Goal: Browse casually: Explore the website without a specific task or goal

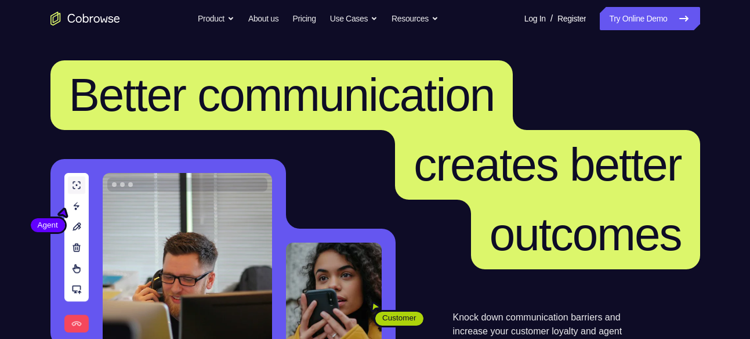
click at [666, 44] on header "Better communication creates better outcomes Customer Agent Agent Knock down co…" at bounding box center [375, 231] width 742 height 389
click at [678, 23] on icon at bounding box center [684, 19] width 14 height 14
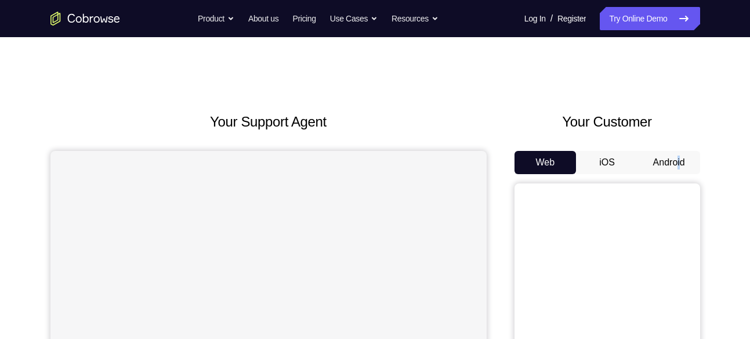
drag, startPoint x: 682, startPoint y: 175, endPoint x: 677, endPoint y: 162, distance: 13.0
click at [677, 162] on div "Web iOS Android" at bounding box center [608, 345] width 186 height 389
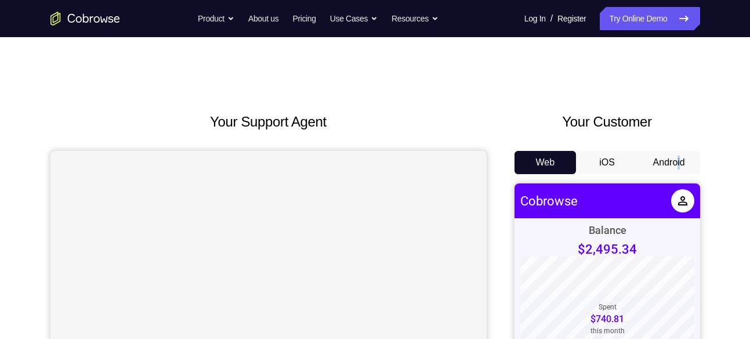
click at [677, 162] on button "Android" at bounding box center [669, 162] width 62 height 23
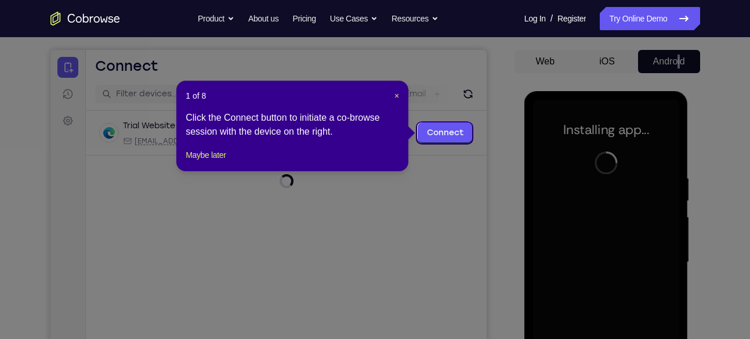
scroll to position [100, 0]
click at [395, 95] on span "×" at bounding box center [396, 96] width 5 height 9
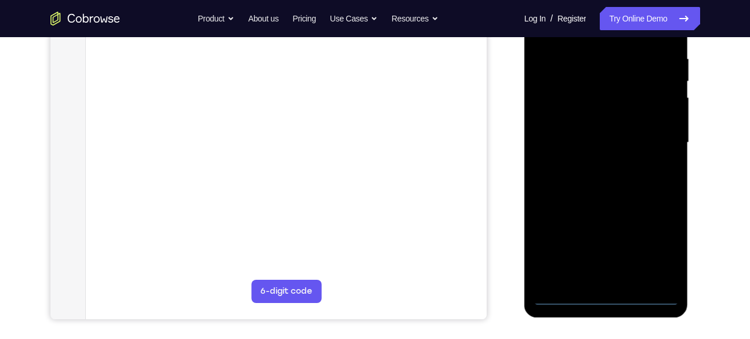
scroll to position [221, 0]
click at [605, 303] on div at bounding box center [606, 142] width 146 height 325
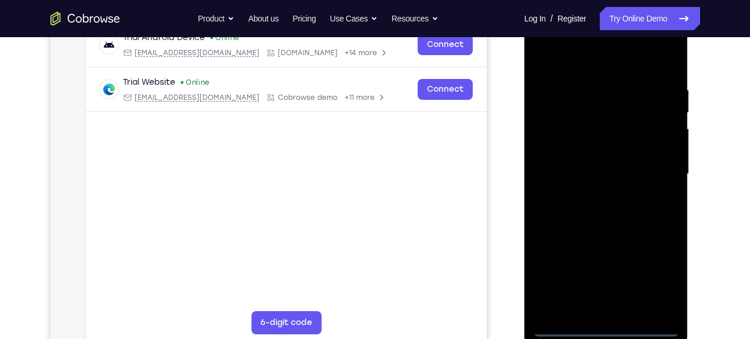
scroll to position [185, 0]
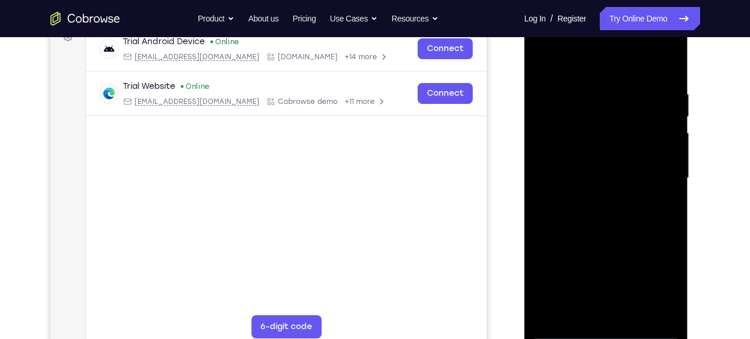
click at [650, 277] on div at bounding box center [606, 178] width 146 height 325
click at [600, 67] on div at bounding box center [606, 178] width 146 height 325
click at [658, 173] on div at bounding box center [606, 178] width 146 height 325
click at [593, 200] on div at bounding box center [606, 178] width 146 height 325
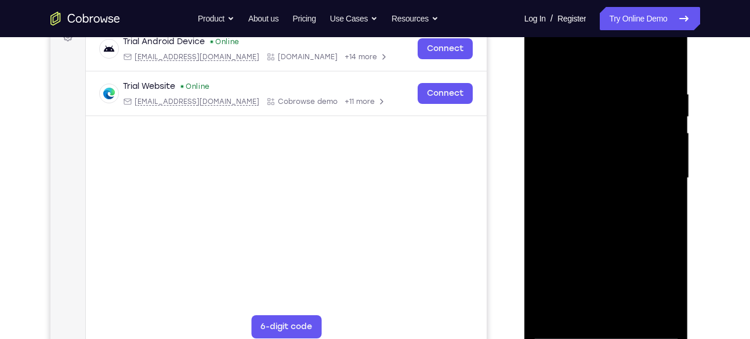
click at [596, 157] on div at bounding box center [606, 178] width 146 height 325
click at [603, 237] on div at bounding box center [606, 178] width 146 height 325
click at [669, 62] on div at bounding box center [606, 178] width 146 height 325
drag, startPoint x: 624, startPoint y: 229, endPoint x: 635, endPoint y: 158, distance: 71.6
click at [635, 158] on div at bounding box center [606, 178] width 146 height 325
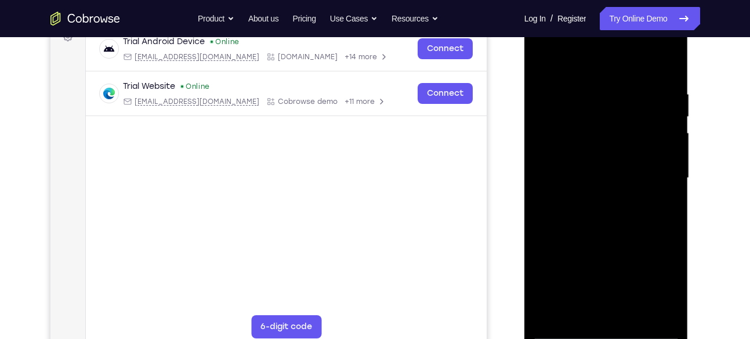
drag, startPoint x: 635, startPoint y: 158, endPoint x: 629, endPoint y: 213, distance: 54.9
click at [629, 213] on div at bounding box center [606, 178] width 146 height 325
drag, startPoint x: 632, startPoint y: 186, endPoint x: 630, endPoint y: 237, distance: 51.1
click at [630, 237] on div at bounding box center [606, 178] width 146 height 325
click at [620, 85] on div at bounding box center [606, 178] width 146 height 325
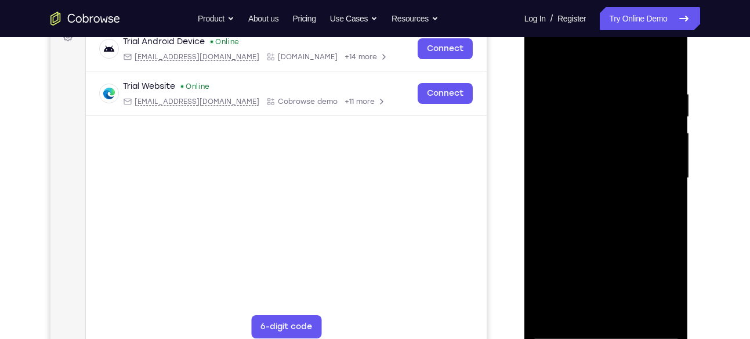
drag, startPoint x: 603, startPoint y: 193, endPoint x: 611, endPoint y: 154, distance: 39.0
click at [611, 154] on div at bounding box center [606, 178] width 146 height 325
click at [637, 190] on div at bounding box center [606, 178] width 146 height 325
drag, startPoint x: 601, startPoint y: 251, endPoint x: 602, endPoint y: 210, distance: 41.2
click at [602, 210] on div at bounding box center [606, 178] width 146 height 325
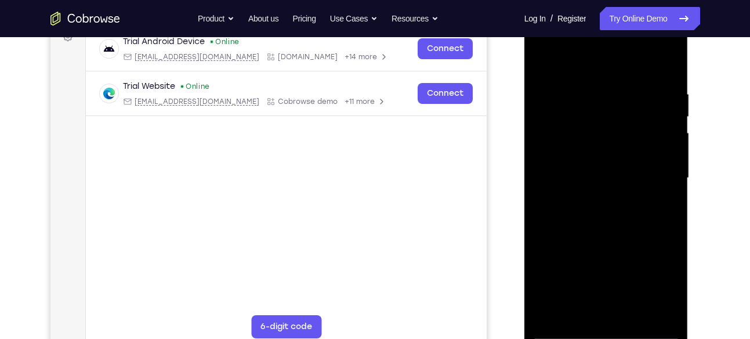
click at [566, 189] on div at bounding box center [606, 178] width 146 height 325
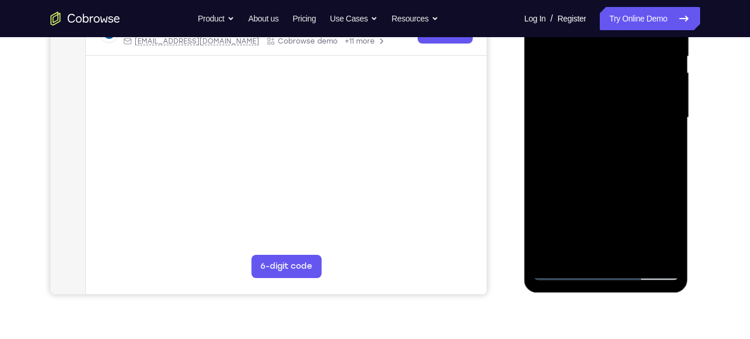
scroll to position [246, 0]
drag, startPoint x: 611, startPoint y: 209, endPoint x: 611, endPoint y: 120, distance: 89.3
click at [611, 120] on div at bounding box center [606, 117] width 146 height 325
drag, startPoint x: 620, startPoint y: 187, endPoint x: 627, endPoint y: 132, distance: 55.5
click at [627, 132] on div at bounding box center [606, 117] width 146 height 325
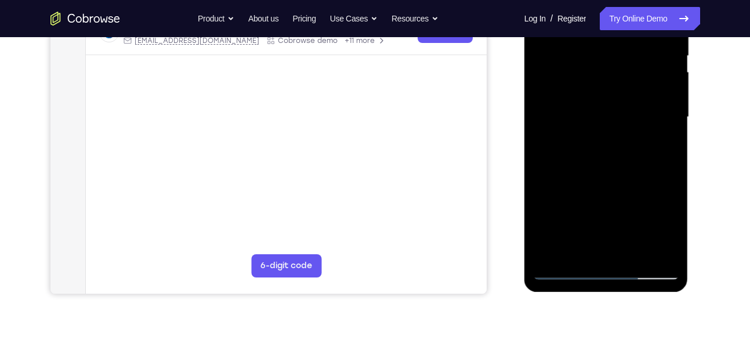
drag, startPoint x: 641, startPoint y: 186, endPoint x: 644, endPoint y: 135, distance: 51.7
click at [644, 135] on div at bounding box center [606, 117] width 146 height 325
drag, startPoint x: 607, startPoint y: 191, endPoint x: 619, endPoint y: 110, distance: 82.2
click at [619, 110] on div at bounding box center [606, 117] width 146 height 325
drag, startPoint x: 603, startPoint y: 204, endPoint x: 608, endPoint y: 134, distance: 70.4
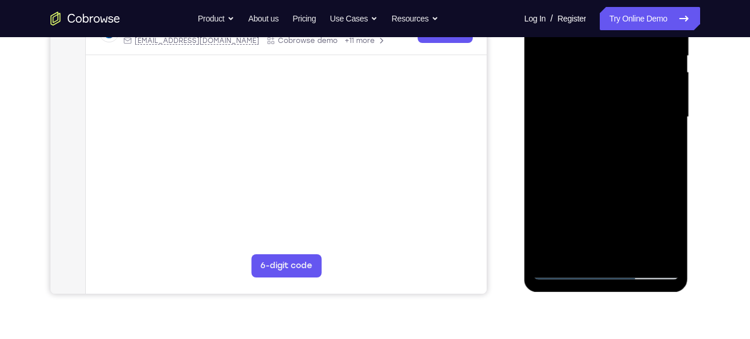
click at [608, 134] on div at bounding box center [606, 117] width 146 height 325
drag, startPoint x: 608, startPoint y: 134, endPoint x: 598, endPoint y: 302, distance: 168.5
click at [598, 294] on html "Online web based iOS Simulators and Android Emulators. Run iPhone, iPad, Mobile…" at bounding box center [606, 120] width 165 height 348
drag, startPoint x: 583, startPoint y: 165, endPoint x: 584, endPoint y: 213, distance: 47.6
click at [584, 213] on div at bounding box center [606, 117] width 146 height 325
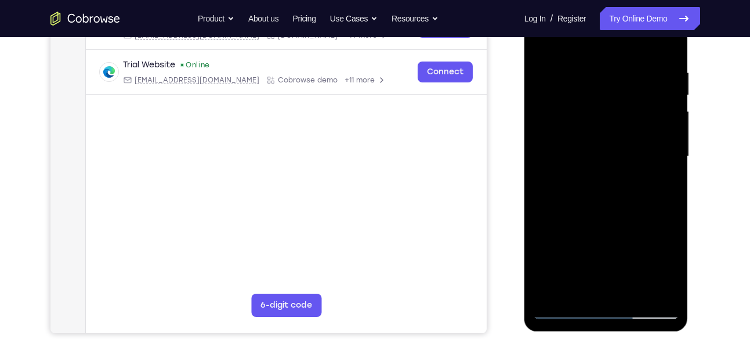
scroll to position [205, 0]
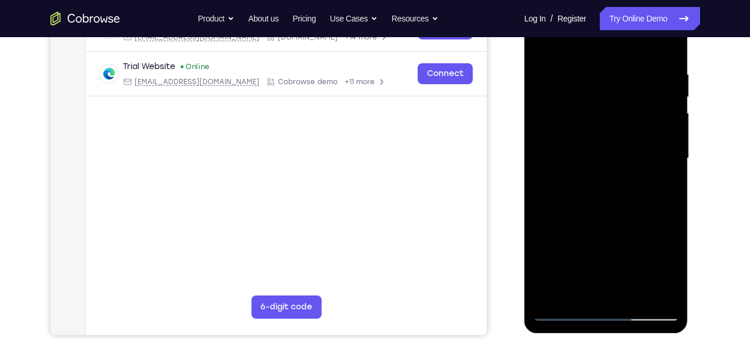
click at [554, 298] on div at bounding box center [606, 158] width 146 height 325
click at [637, 298] on div at bounding box center [606, 158] width 146 height 325
click at [627, 218] on div at bounding box center [606, 158] width 146 height 325
click at [624, 125] on div at bounding box center [606, 158] width 146 height 325
click at [621, 125] on div at bounding box center [606, 158] width 146 height 325
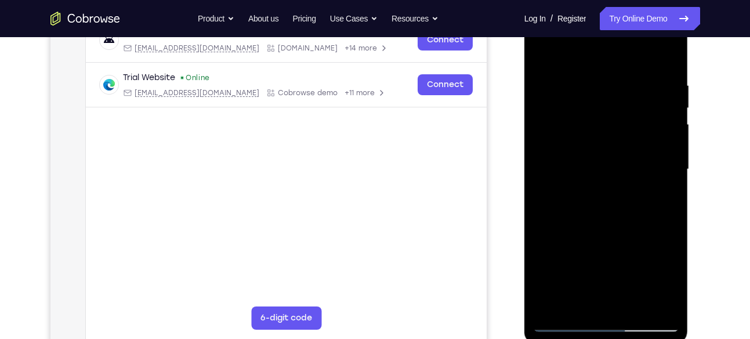
scroll to position [193, 0]
drag, startPoint x: 643, startPoint y: 161, endPoint x: 637, endPoint y: 246, distance: 84.9
click at [637, 246] on div at bounding box center [606, 170] width 146 height 325
drag, startPoint x: 642, startPoint y: 179, endPoint x: 650, endPoint y: 248, distance: 70.0
click at [650, 248] on div at bounding box center [606, 170] width 146 height 325
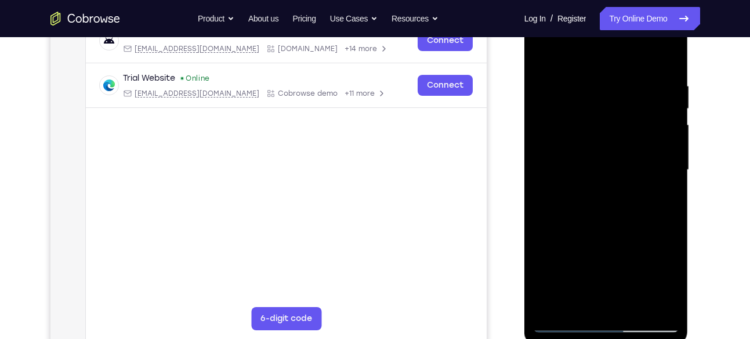
drag, startPoint x: 650, startPoint y: 166, endPoint x: 656, endPoint y: 245, distance: 79.7
click at [656, 245] on div at bounding box center [606, 170] width 146 height 325
drag, startPoint x: 639, startPoint y: 138, endPoint x: 646, endPoint y: 119, distance: 19.6
click at [646, 119] on div at bounding box center [606, 170] width 146 height 325
drag, startPoint x: 639, startPoint y: 166, endPoint x: 646, endPoint y: 115, distance: 50.9
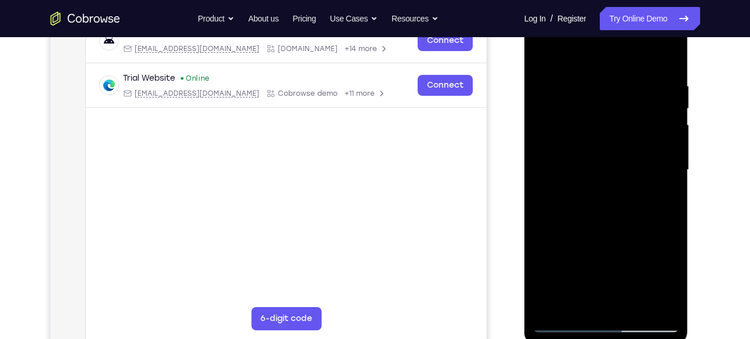
click at [646, 115] on div at bounding box center [606, 170] width 146 height 325
drag, startPoint x: 653, startPoint y: 160, endPoint x: 659, endPoint y: 106, distance: 54.9
click at [659, 106] on div at bounding box center [606, 170] width 146 height 325
click at [619, 211] on div at bounding box center [606, 170] width 146 height 325
click at [582, 174] on div at bounding box center [606, 170] width 146 height 325
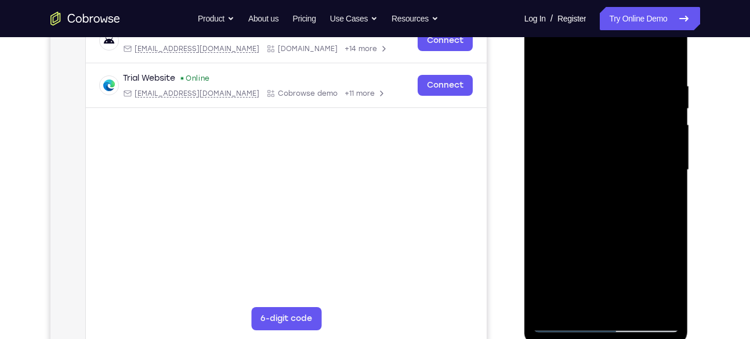
click at [582, 174] on div at bounding box center [606, 170] width 146 height 325
click at [544, 49] on div at bounding box center [606, 170] width 146 height 325
click at [667, 55] on div at bounding box center [606, 170] width 146 height 325
click at [630, 305] on div at bounding box center [606, 170] width 146 height 325
click at [607, 138] on div at bounding box center [606, 170] width 146 height 325
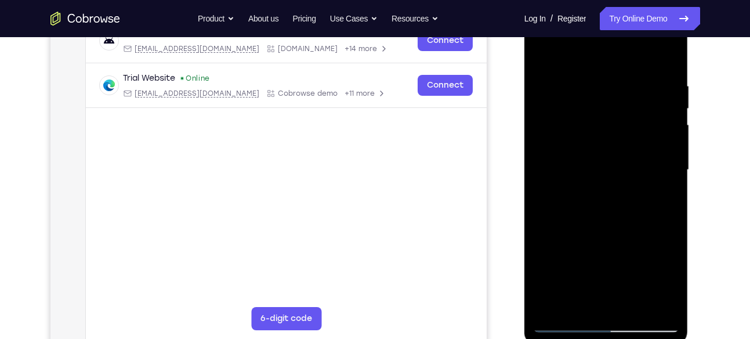
drag, startPoint x: 607, startPoint y: 138, endPoint x: 595, endPoint y: 233, distance: 95.3
click at [595, 233] on div at bounding box center [606, 170] width 146 height 325
drag, startPoint x: 610, startPoint y: 140, endPoint x: 608, endPoint y: 220, distance: 80.1
click at [608, 220] on div at bounding box center [606, 170] width 146 height 325
drag, startPoint x: 630, startPoint y: 150, endPoint x: 635, endPoint y: 208, distance: 58.2
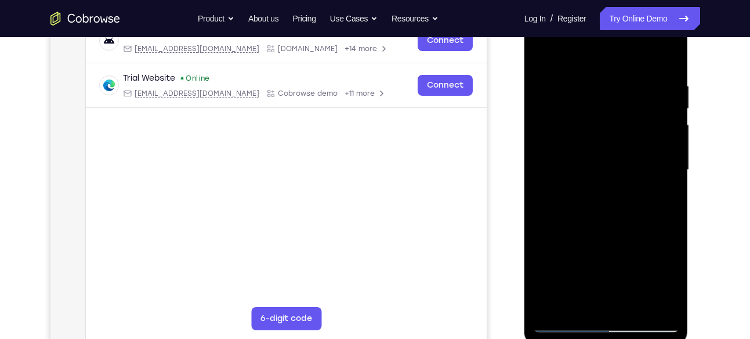
click at [635, 208] on div at bounding box center [606, 170] width 146 height 325
click at [619, 162] on div at bounding box center [606, 170] width 146 height 325
click at [661, 155] on div at bounding box center [606, 170] width 146 height 325
click at [573, 311] on div at bounding box center [606, 170] width 146 height 325
click at [669, 235] on div at bounding box center [606, 170] width 146 height 325
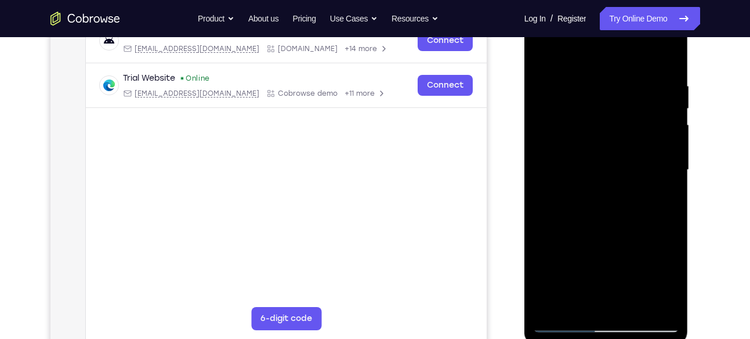
drag, startPoint x: 669, startPoint y: 213, endPoint x: 585, endPoint y: 220, distance: 84.3
click at [585, 220] on div at bounding box center [606, 170] width 146 height 325
click at [660, 211] on div at bounding box center [606, 170] width 146 height 325
click at [547, 234] on div at bounding box center [606, 170] width 146 height 325
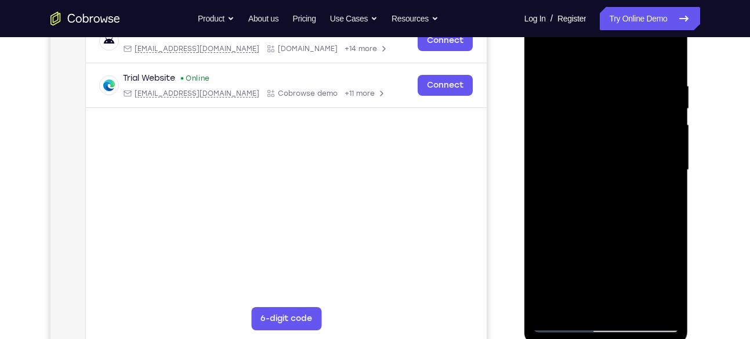
click at [547, 234] on div at bounding box center [606, 170] width 146 height 325
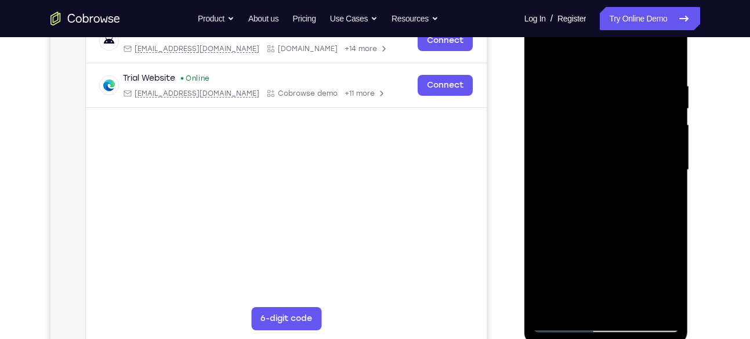
click at [547, 234] on div at bounding box center [606, 170] width 146 height 325
drag, startPoint x: 604, startPoint y: 106, endPoint x: 604, endPoint y: 143, distance: 37.1
click at [604, 143] on div at bounding box center [606, 170] width 146 height 325
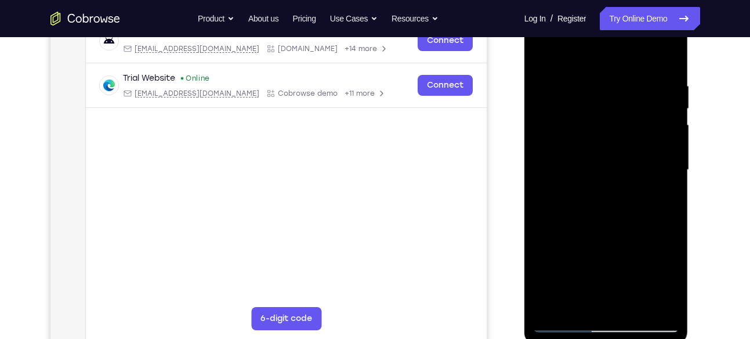
drag, startPoint x: 632, startPoint y: 97, endPoint x: 632, endPoint y: 113, distance: 15.1
click at [632, 113] on div at bounding box center [606, 170] width 146 height 325
drag, startPoint x: 645, startPoint y: 101, endPoint x: 642, endPoint y: 142, distance: 41.3
click at [642, 142] on div at bounding box center [606, 170] width 146 height 325
drag, startPoint x: 642, startPoint y: 106, endPoint x: 639, endPoint y: 148, distance: 42.4
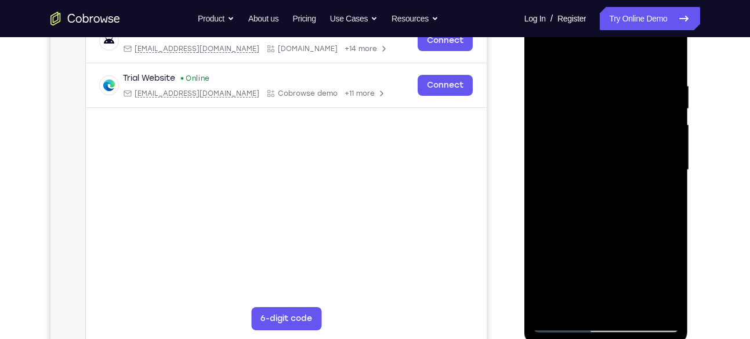
click at [639, 148] on div at bounding box center [606, 170] width 146 height 325
drag, startPoint x: 645, startPoint y: 105, endPoint x: 644, endPoint y: 148, distance: 43.5
click at [644, 148] on div at bounding box center [606, 170] width 146 height 325
drag, startPoint x: 644, startPoint y: 128, endPoint x: 642, endPoint y: 159, distance: 30.9
click at [642, 159] on div at bounding box center [606, 170] width 146 height 325
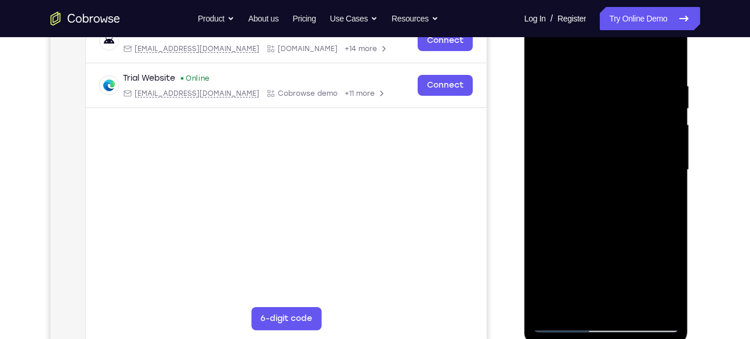
click at [589, 140] on div at bounding box center [606, 170] width 146 height 325
drag, startPoint x: 640, startPoint y: 187, endPoint x: 597, endPoint y: 187, distance: 43.5
click at [597, 187] on div at bounding box center [606, 170] width 146 height 325
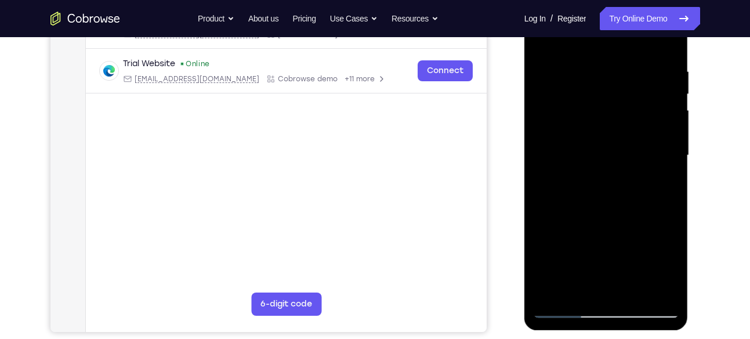
scroll to position [208, 0]
click at [634, 292] on div at bounding box center [606, 154] width 146 height 325
click at [595, 124] on div at bounding box center [606, 154] width 146 height 325
drag, startPoint x: 624, startPoint y: 107, endPoint x: 617, endPoint y: 197, distance: 90.1
click at [617, 197] on div at bounding box center [606, 154] width 146 height 325
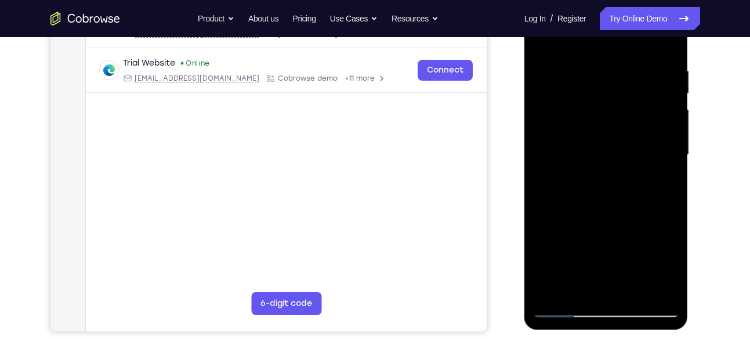
drag, startPoint x: 630, startPoint y: 123, endPoint x: 631, endPoint y: 102, distance: 21.5
click at [631, 102] on div at bounding box center [606, 154] width 146 height 325
click at [605, 237] on div at bounding box center [606, 154] width 146 height 325
click at [606, 191] on div at bounding box center [606, 154] width 146 height 325
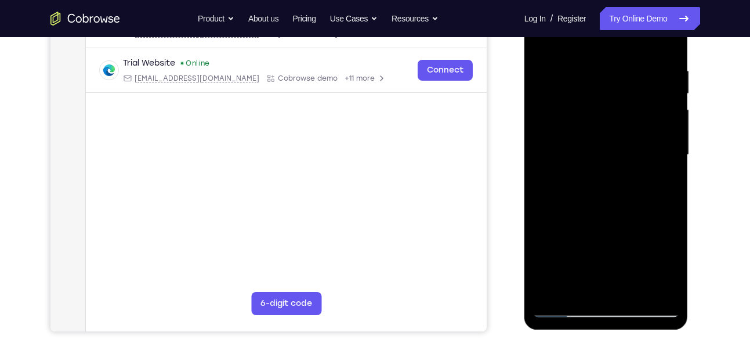
click at [606, 191] on div at bounding box center [606, 154] width 146 height 325
click at [607, 227] on div at bounding box center [606, 154] width 146 height 325
click at [607, 223] on div at bounding box center [606, 154] width 146 height 325
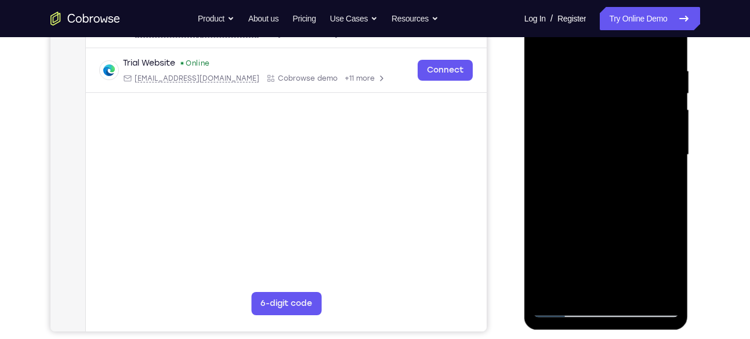
click at [637, 186] on div at bounding box center [606, 154] width 146 height 325
click at [655, 186] on div at bounding box center [606, 154] width 146 height 325
click at [669, 269] on div at bounding box center [606, 154] width 146 height 325
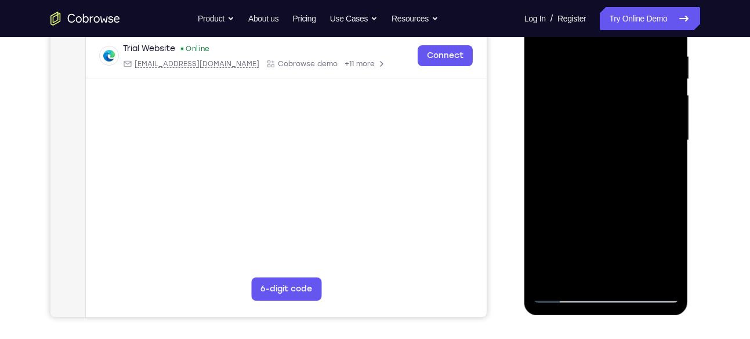
scroll to position [220, 0]
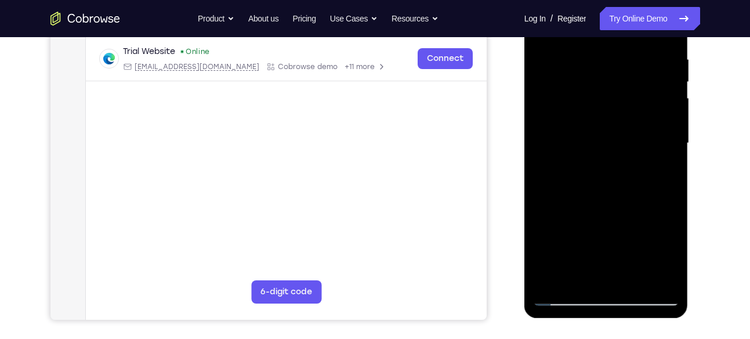
click at [669, 269] on div at bounding box center [606, 143] width 146 height 325
click at [665, 259] on div at bounding box center [606, 143] width 146 height 325
click at [577, 281] on div at bounding box center [606, 143] width 146 height 325
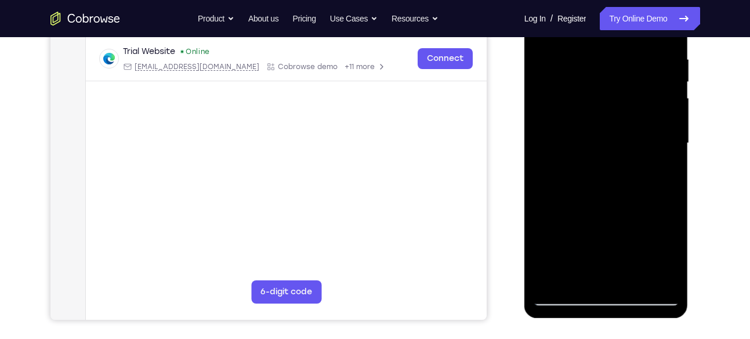
click at [546, 212] on div at bounding box center [606, 143] width 146 height 325
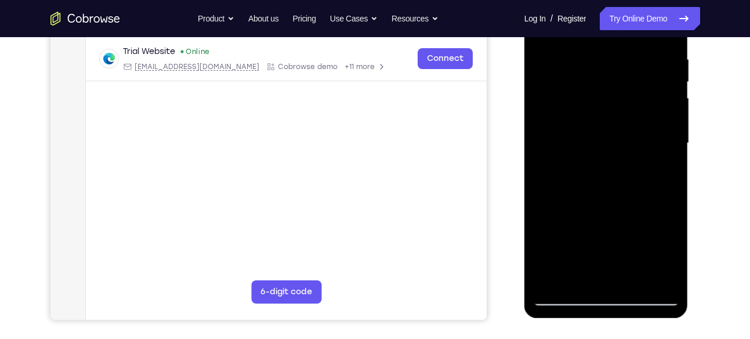
click at [546, 212] on div at bounding box center [606, 143] width 146 height 325
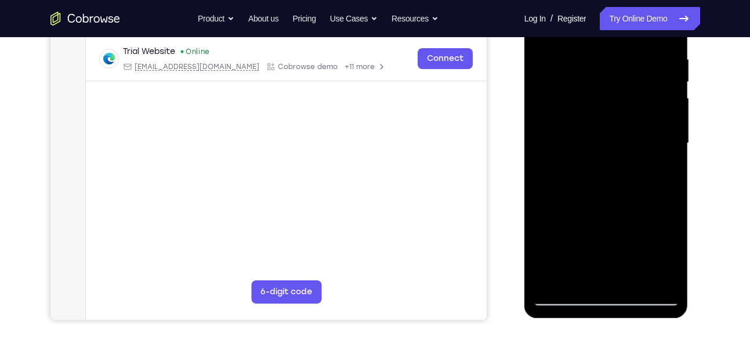
click at [546, 212] on div at bounding box center [606, 143] width 146 height 325
drag, startPoint x: 556, startPoint y: 117, endPoint x: 555, endPoint y: 155, distance: 38.9
click at [555, 155] on div at bounding box center [606, 143] width 146 height 325
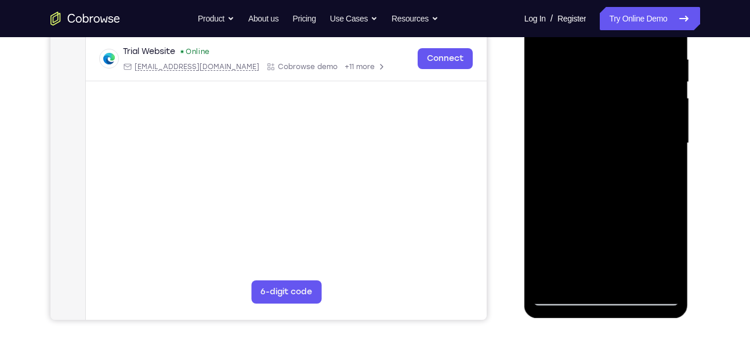
drag, startPoint x: 557, startPoint y: 106, endPoint x: 557, endPoint y: 160, distance: 53.4
click at [557, 160] on div at bounding box center [606, 143] width 146 height 325
drag, startPoint x: 553, startPoint y: 97, endPoint x: 553, endPoint y: 131, distance: 33.6
click at [553, 131] on div at bounding box center [606, 143] width 146 height 325
drag, startPoint x: 556, startPoint y: 92, endPoint x: 557, endPoint y: 128, distance: 36.5
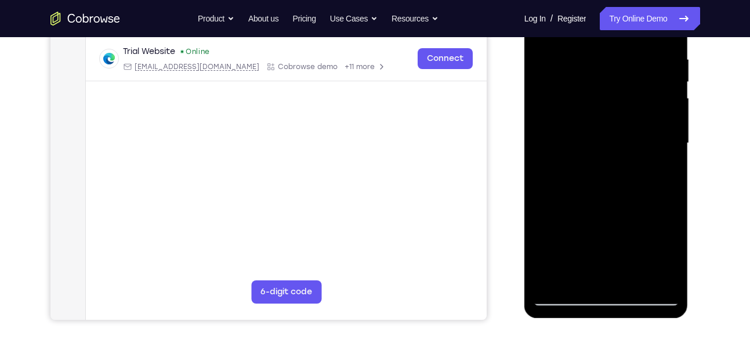
click at [557, 128] on div at bounding box center [606, 143] width 146 height 325
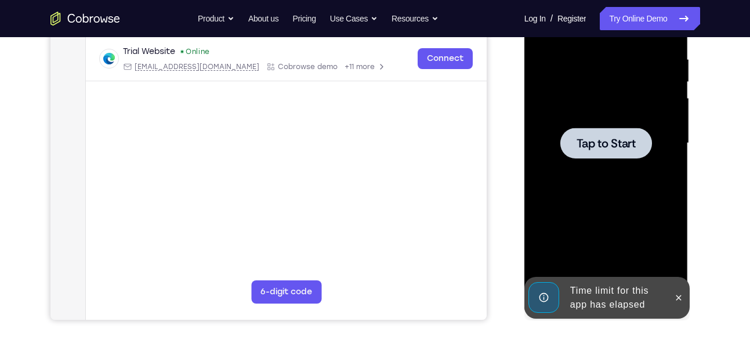
click at [592, 131] on div at bounding box center [606, 143] width 92 height 31
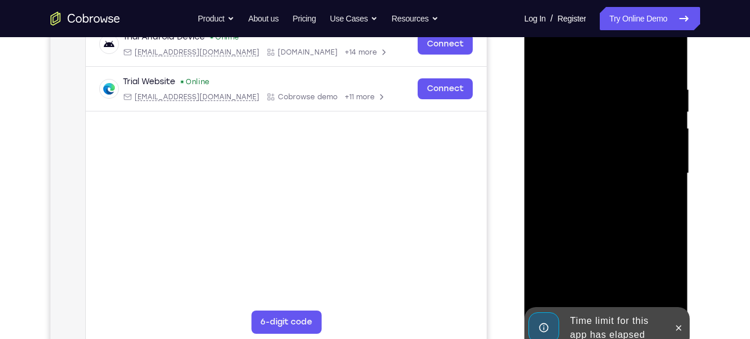
scroll to position [188, 0]
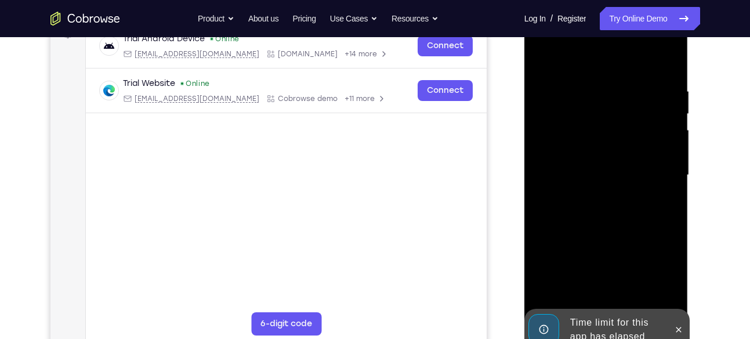
click at [632, 311] on div "Time limit for this app has elapsed" at bounding box center [617, 329] width 102 height 37
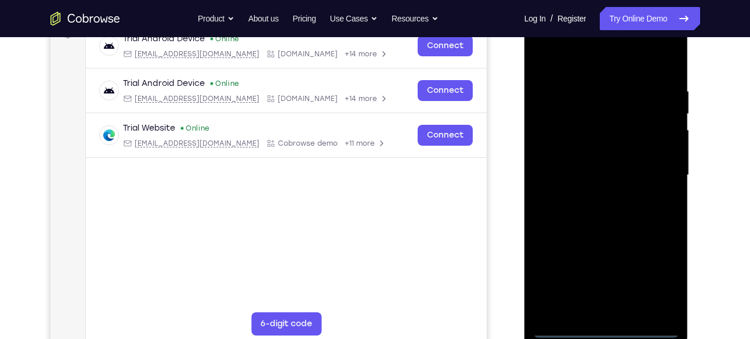
click at [611, 325] on div at bounding box center [606, 175] width 146 height 325
click at [663, 274] on div at bounding box center [606, 175] width 146 height 325
click at [596, 63] on div at bounding box center [606, 175] width 146 height 325
click at [650, 179] on div at bounding box center [606, 175] width 146 height 325
click at [592, 195] on div at bounding box center [606, 175] width 146 height 325
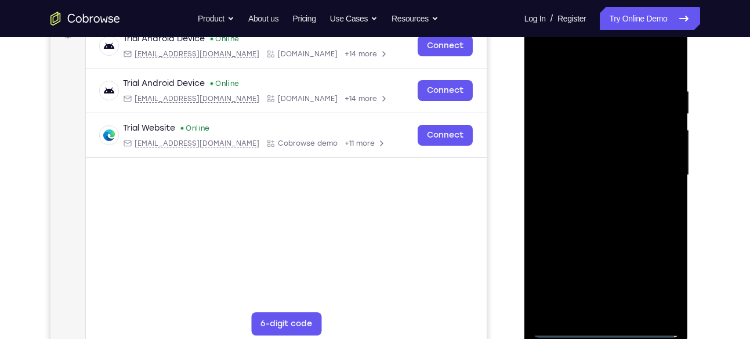
click at [599, 150] on div at bounding box center [606, 175] width 146 height 325
click at [595, 166] on div at bounding box center [606, 175] width 146 height 325
click at [602, 149] on div at bounding box center [606, 175] width 146 height 325
click at [633, 310] on div at bounding box center [606, 175] width 146 height 325
click at [621, 232] on div at bounding box center [606, 175] width 146 height 325
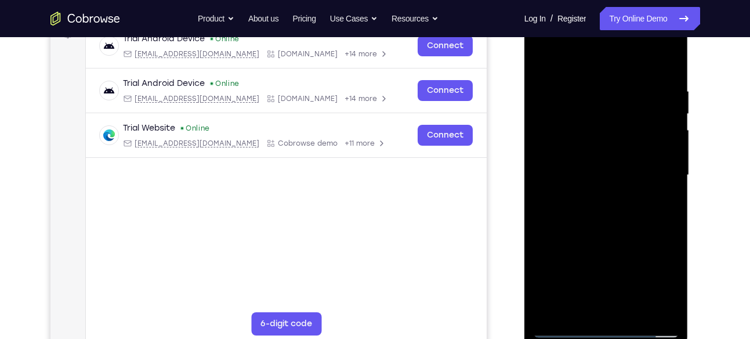
click at [619, 144] on div at bounding box center [606, 175] width 146 height 325
drag, startPoint x: 618, startPoint y: 142, endPoint x: 609, endPoint y: 242, distance: 100.8
click at [609, 242] on div at bounding box center [606, 175] width 146 height 325
drag, startPoint x: 617, startPoint y: 167, endPoint x: 616, endPoint y: 195, distance: 27.8
click at [616, 195] on div at bounding box center [606, 175] width 146 height 325
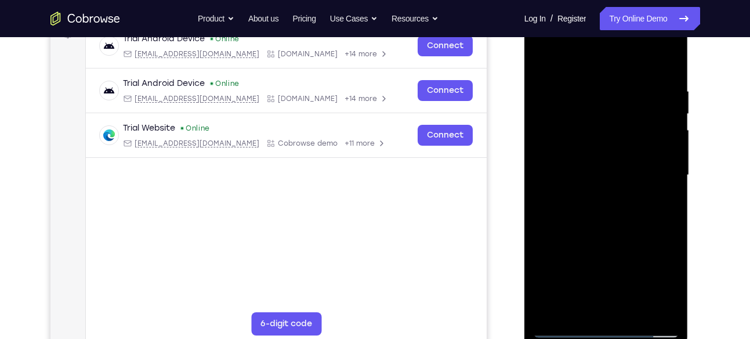
click at [589, 197] on div at bounding box center [606, 175] width 146 height 325
click at [643, 195] on div at bounding box center [606, 175] width 146 height 325
click at [673, 285] on div at bounding box center [606, 175] width 146 height 325
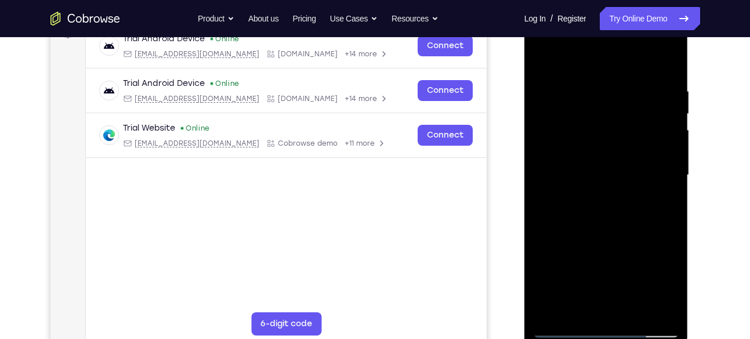
click at [673, 285] on div at bounding box center [606, 175] width 146 height 325
click at [548, 55] on div at bounding box center [606, 175] width 146 height 325
click at [595, 169] on div at bounding box center [606, 175] width 146 height 325
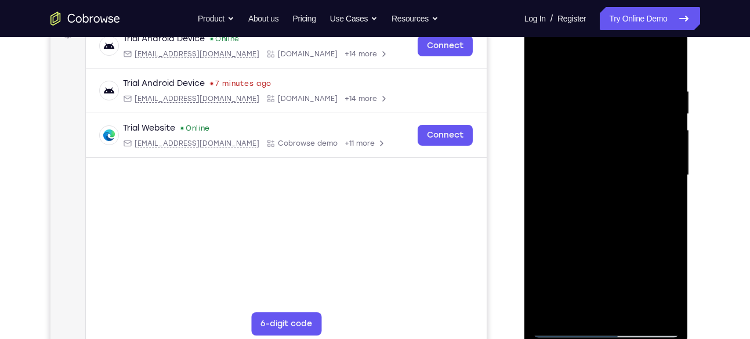
click at [588, 306] on div at bounding box center [606, 175] width 146 height 325
click at [571, 309] on div at bounding box center [606, 175] width 146 height 325
click at [640, 258] on div at bounding box center [606, 175] width 146 height 325
drag, startPoint x: 669, startPoint y: 219, endPoint x: 553, endPoint y: 222, distance: 116.6
click at [553, 222] on div at bounding box center [606, 175] width 146 height 325
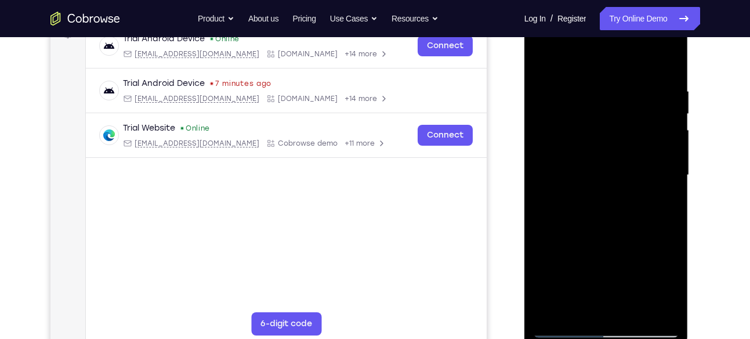
click at [654, 213] on div at bounding box center [606, 175] width 146 height 325
click at [542, 240] on div at bounding box center [606, 175] width 146 height 325
click at [538, 59] on div at bounding box center [606, 175] width 146 height 325
click at [606, 195] on div at bounding box center [606, 175] width 146 height 325
click at [589, 251] on div at bounding box center [606, 175] width 146 height 325
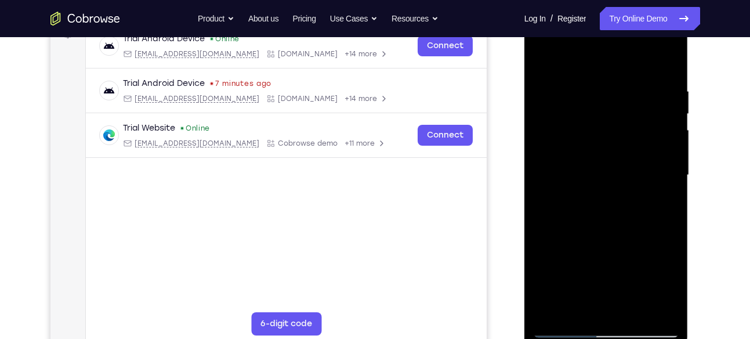
click at [656, 256] on div at bounding box center [606, 175] width 146 height 325
click at [673, 291] on div at bounding box center [606, 175] width 146 height 325
click at [597, 117] on div at bounding box center [606, 175] width 146 height 325
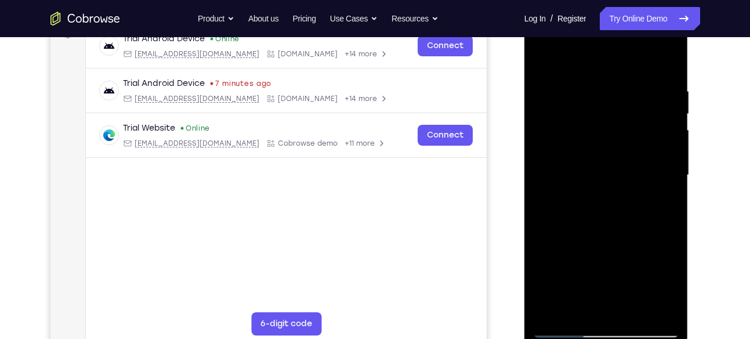
click at [614, 213] on div at bounding box center [606, 175] width 146 height 325
click at [578, 309] on div at bounding box center [606, 175] width 146 height 325
click at [546, 242] on div at bounding box center [606, 175] width 146 height 325
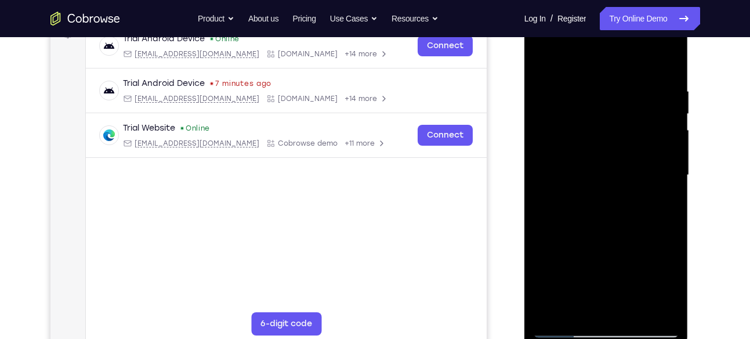
click at [546, 242] on div at bounding box center [606, 175] width 146 height 325
click at [541, 64] on div at bounding box center [606, 175] width 146 height 325
click at [596, 216] on div at bounding box center [606, 175] width 146 height 325
click at [584, 306] on div at bounding box center [606, 175] width 146 height 325
click at [542, 66] on div at bounding box center [606, 175] width 146 height 325
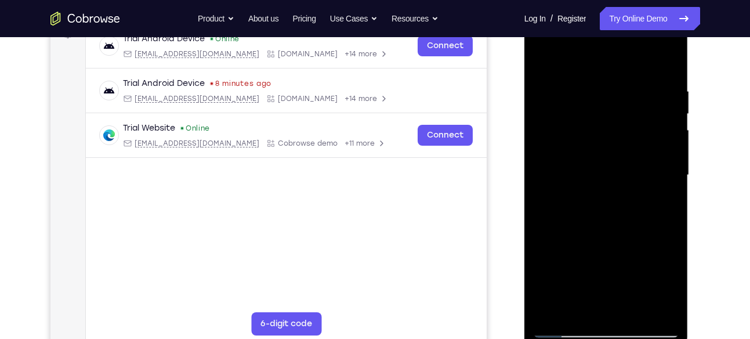
click at [571, 235] on div at bounding box center [606, 175] width 146 height 325
click at [542, 63] on div at bounding box center [606, 175] width 146 height 325
click at [597, 269] on div at bounding box center [606, 175] width 146 height 325
click at [581, 310] on div at bounding box center [606, 175] width 146 height 325
click at [667, 287] on div at bounding box center [606, 175] width 146 height 325
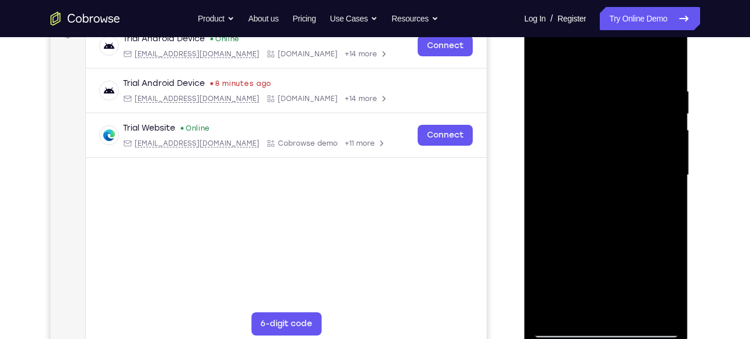
click at [574, 304] on div at bounding box center [606, 175] width 146 height 325
click at [544, 238] on div at bounding box center [606, 175] width 146 height 325
click at [542, 63] on div at bounding box center [606, 175] width 146 height 325
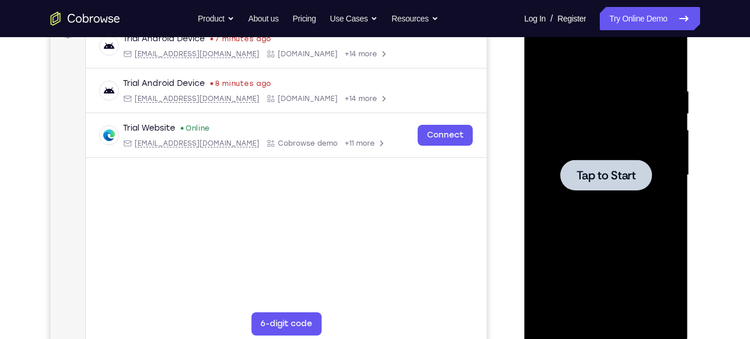
click at [573, 148] on div at bounding box center [606, 175] width 146 height 325
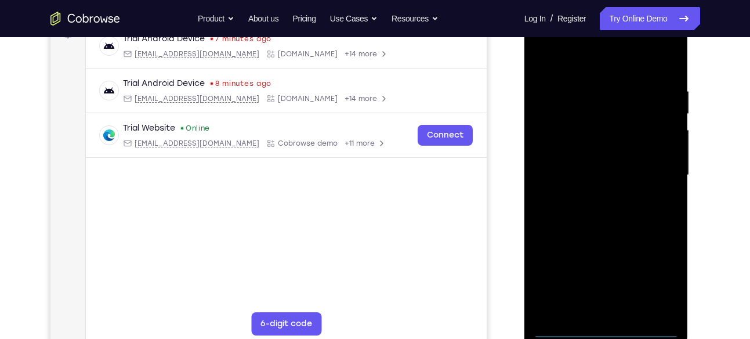
click at [604, 332] on div at bounding box center [606, 175] width 146 height 325
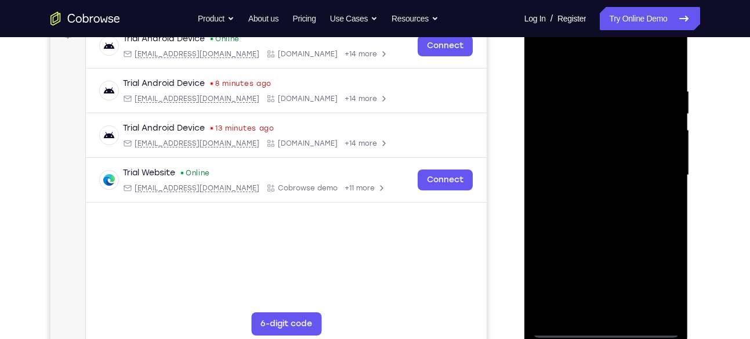
click at [660, 285] on div at bounding box center [606, 175] width 146 height 325
click at [606, 137] on div at bounding box center [606, 175] width 146 height 325
click at [621, 232] on div at bounding box center [606, 175] width 146 height 325
click at [617, 176] on div at bounding box center [606, 175] width 146 height 325
click at [547, 176] on div at bounding box center [606, 175] width 146 height 325
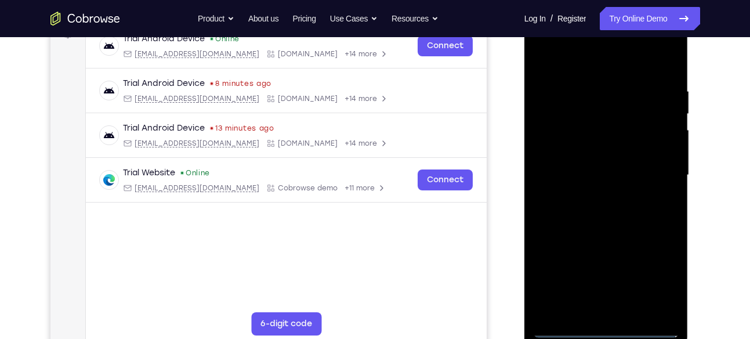
click at [547, 176] on div at bounding box center [606, 175] width 146 height 325
click at [571, 329] on div at bounding box center [606, 175] width 146 height 325
click at [656, 289] on div at bounding box center [606, 175] width 146 height 325
click at [593, 63] on div at bounding box center [606, 175] width 146 height 325
click at [654, 164] on div at bounding box center [606, 175] width 146 height 325
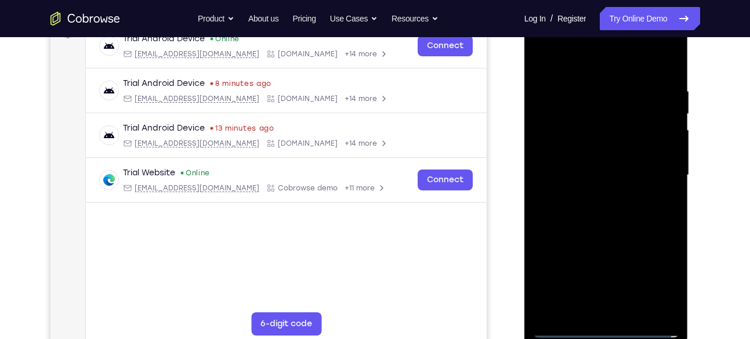
click at [589, 195] on div at bounding box center [606, 175] width 146 height 325
click at [594, 166] on div at bounding box center [606, 175] width 146 height 325
click at [662, 309] on div at bounding box center [606, 175] width 146 height 325
click at [584, 222] on div at bounding box center [606, 175] width 146 height 325
click at [586, 88] on div at bounding box center [606, 175] width 146 height 325
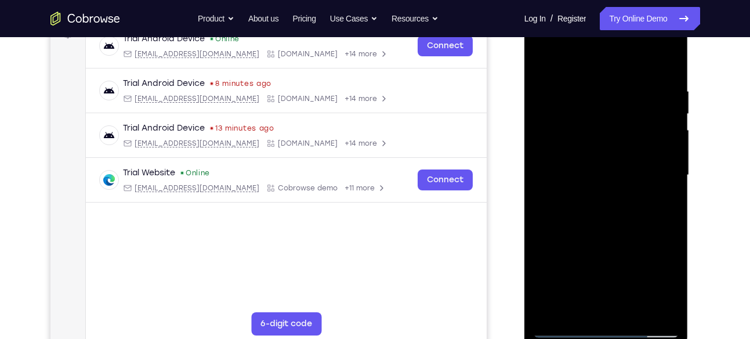
click at [662, 64] on div at bounding box center [606, 175] width 146 height 325
click at [633, 312] on div at bounding box center [606, 175] width 146 height 325
click at [608, 234] on div at bounding box center [606, 175] width 146 height 325
drag, startPoint x: 619, startPoint y: 288, endPoint x: 624, endPoint y: 249, distance: 39.1
click at [624, 249] on div at bounding box center [606, 175] width 146 height 325
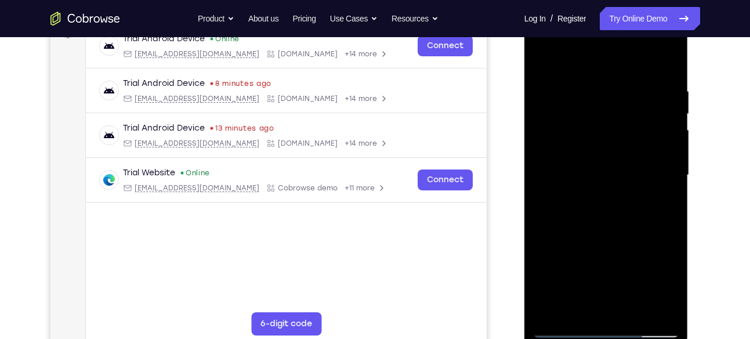
drag, startPoint x: 624, startPoint y: 249, endPoint x: 628, endPoint y: 211, distance: 37.9
click at [628, 211] on div at bounding box center [606, 175] width 146 height 325
click at [606, 277] on div at bounding box center [606, 175] width 146 height 325
click at [542, 59] on div at bounding box center [606, 175] width 146 height 325
click at [596, 217] on div at bounding box center [606, 175] width 146 height 325
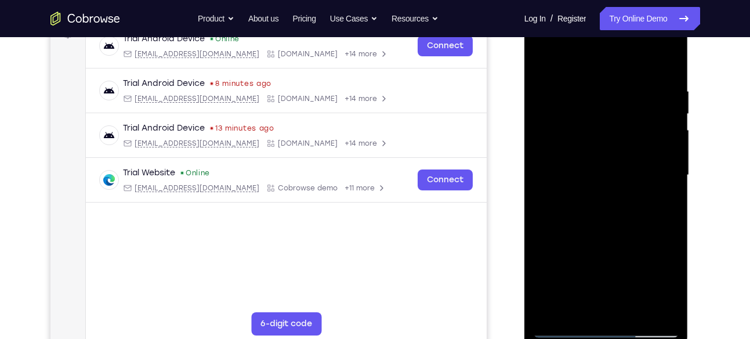
click at [541, 60] on div at bounding box center [606, 175] width 146 height 325
drag, startPoint x: 608, startPoint y: 191, endPoint x: 607, endPoint y: 256, distance: 65.0
click at [607, 256] on div at bounding box center [606, 175] width 146 height 325
drag, startPoint x: 617, startPoint y: 191, endPoint x: 608, endPoint y: 260, distance: 69.5
click at [608, 260] on div at bounding box center [606, 175] width 146 height 325
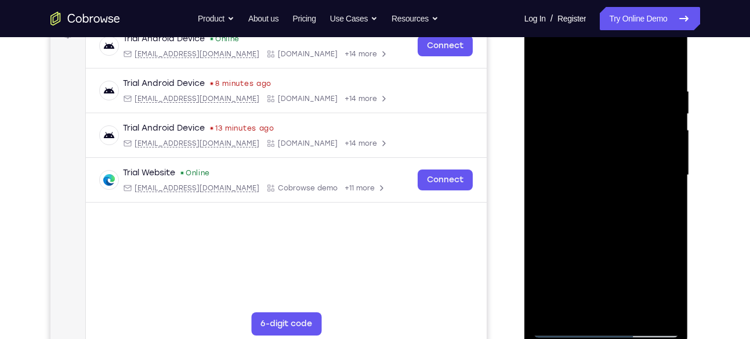
click at [602, 245] on div at bounding box center [606, 175] width 146 height 325
click at [600, 306] on div at bounding box center [606, 175] width 146 height 325
click at [581, 302] on div at bounding box center [606, 175] width 146 height 325
click at [640, 259] on div at bounding box center [606, 175] width 146 height 325
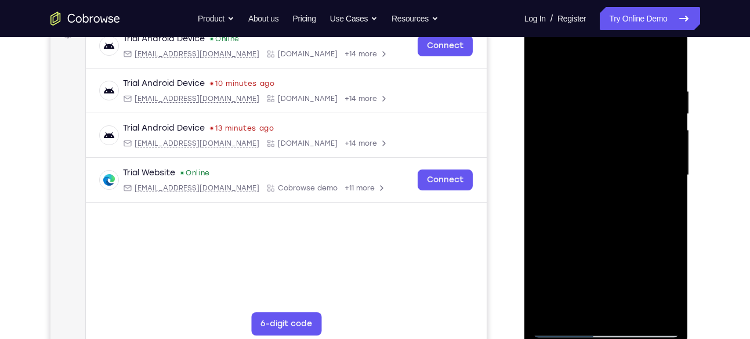
click at [640, 259] on div at bounding box center [606, 175] width 146 height 325
drag, startPoint x: 663, startPoint y: 226, endPoint x: 604, endPoint y: 219, distance: 58.9
click at [604, 219] on div at bounding box center [606, 175] width 146 height 325
drag, startPoint x: 661, startPoint y: 212, endPoint x: 570, endPoint y: 213, distance: 91.1
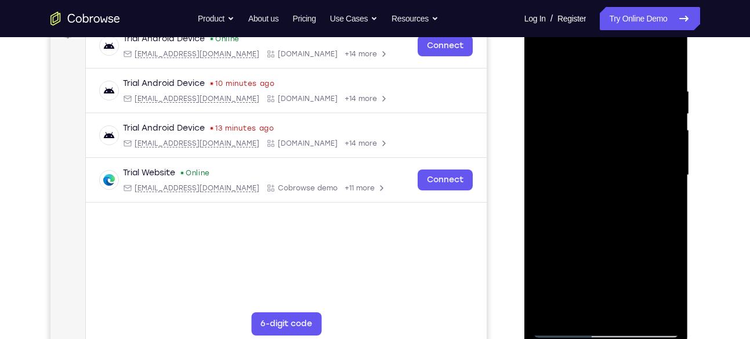
click at [570, 213] on div at bounding box center [606, 175] width 146 height 325
click at [655, 216] on div at bounding box center [606, 175] width 146 height 325
click at [548, 238] on div at bounding box center [606, 175] width 146 height 325
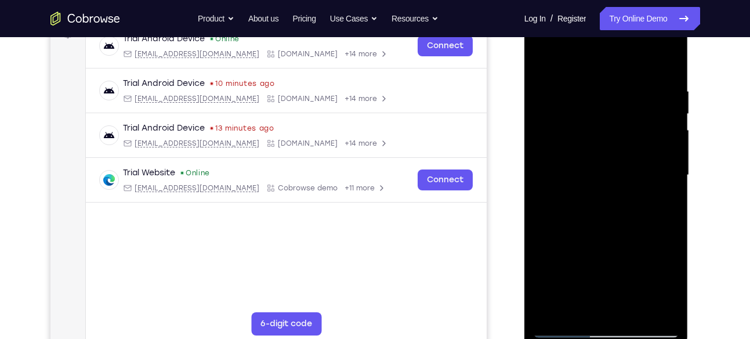
click at [548, 238] on div at bounding box center [606, 175] width 146 height 325
click at [587, 90] on div at bounding box center [606, 175] width 146 height 325
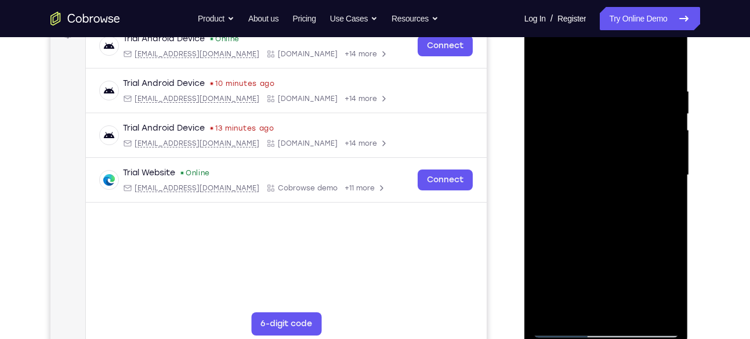
click at [589, 195] on div at bounding box center [606, 175] width 146 height 325
click at [586, 303] on div at bounding box center [606, 175] width 146 height 325
click at [606, 138] on div at bounding box center [606, 175] width 146 height 325
click at [617, 245] on div at bounding box center [606, 175] width 146 height 325
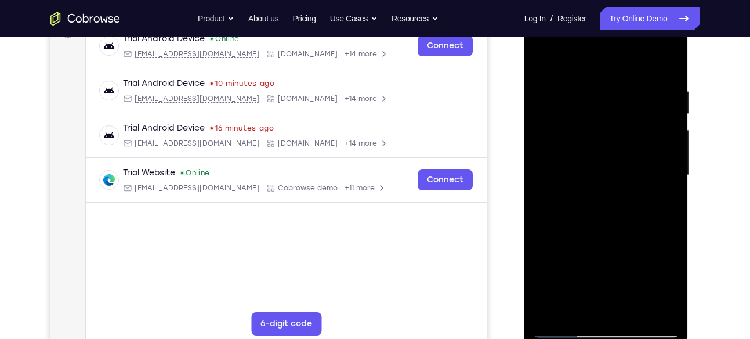
click at [617, 245] on div at bounding box center [606, 175] width 146 height 325
click at [659, 226] on div at bounding box center [606, 175] width 146 height 325
click at [671, 280] on div at bounding box center [606, 175] width 146 height 325
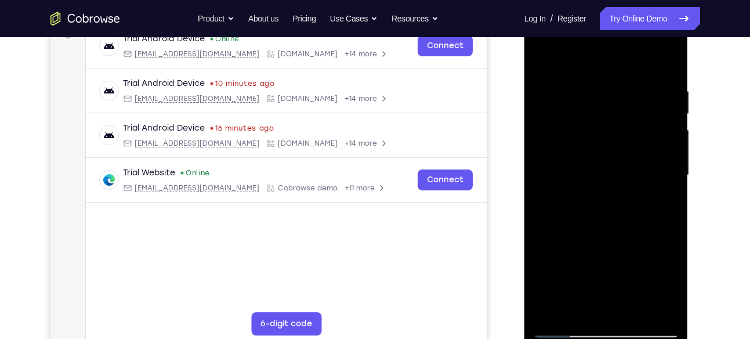
click at [674, 286] on div at bounding box center [606, 175] width 146 height 325
click at [578, 302] on div at bounding box center [606, 175] width 146 height 325
click at [547, 284] on div at bounding box center [606, 175] width 146 height 325
click at [635, 266] on div at bounding box center [606, 175] width 146 height 325
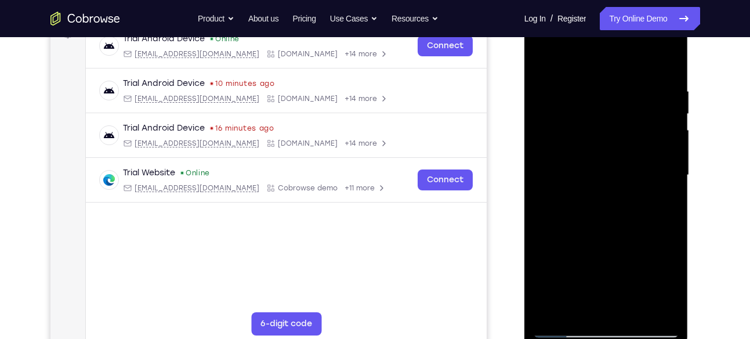
click at [635, 266] on div at bounding box center [606, 175] width 146 height 325
click at [639, 267] on div at bounding box center [606, 175] width 146 height 325
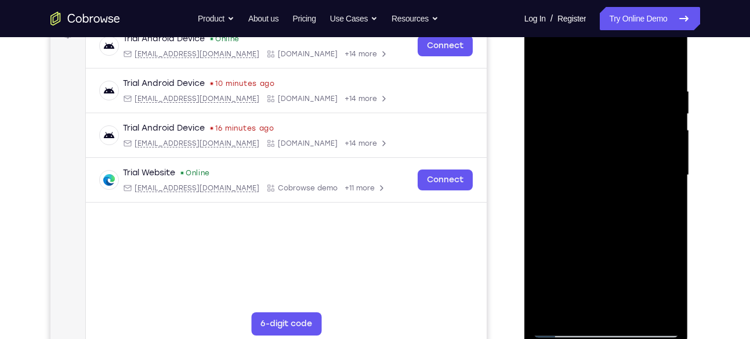
click at [545, 285] on div at bounding box center [606, 175] width 146 height 325
click at [600, 162] on div at bounding box center [606, 175] width 146 height 325
click at [594, 269] on div at bounding box center [606, 175] width 146 height 325
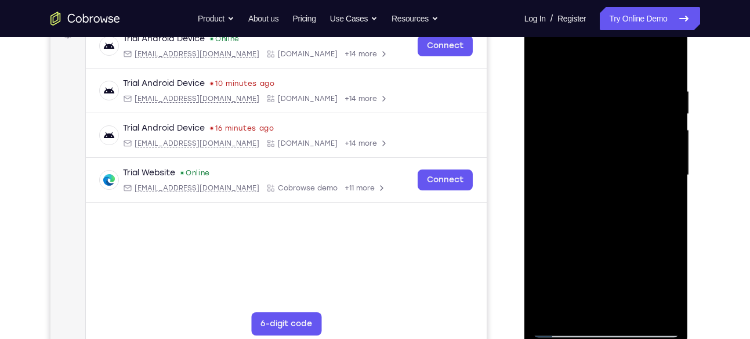
click at [658, 253] on div at bounding box center [606, 175] width 146 height 325
click at [668, 287] on div at bounding box center [606, 175] width 146 height 325
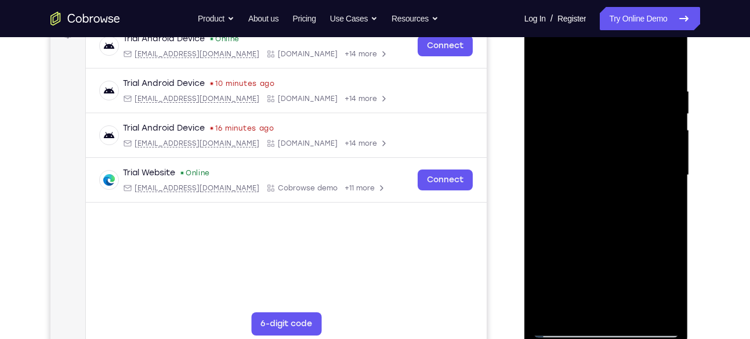
click at [668, 287] on div at bounding box center [606, 175] width 146 height 325
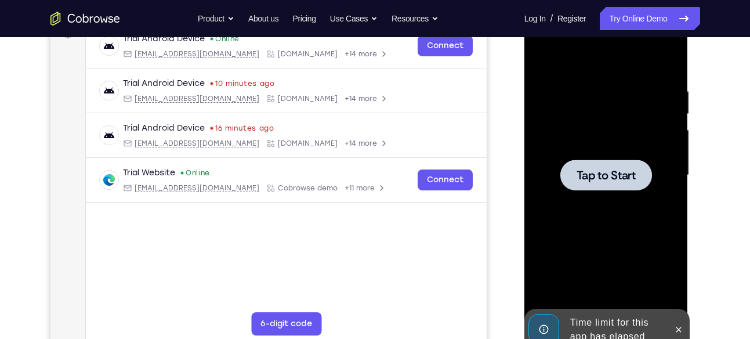
click at [592, 206] on div at bounding box center [606, 175] width 146 height 325
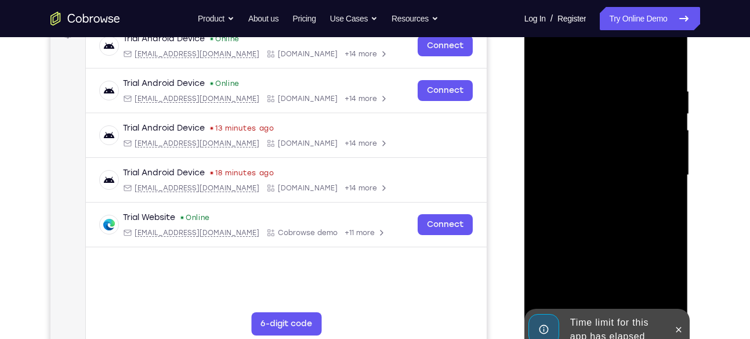
click at [615, 321] on div "Time limit for this app has elapsed" at bounding box center [617, 329] width 102 height 37
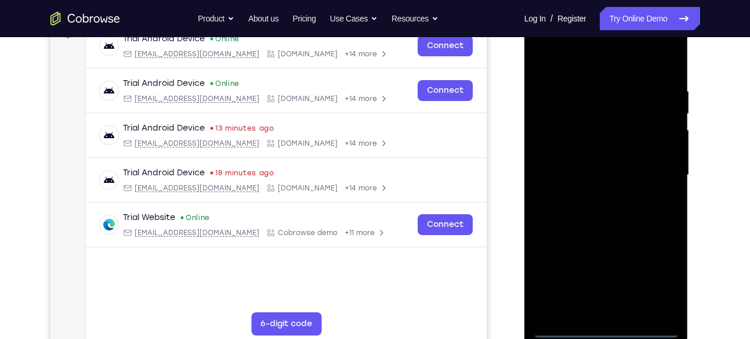
click at [607, 327] on div at bounding box center [606, 175] width 146 height 325
click at [652, 277] on div at bounding box center [606, 175] width 146 height 325
click at [581, 66] on div at bounding box center [606, 175] width 146 height 325
click at [661, 158] on div at bounding box center [606, 175] width 146 height 325
click at [592, 311] on div at bounding box center [606, 175] width 146 height 325
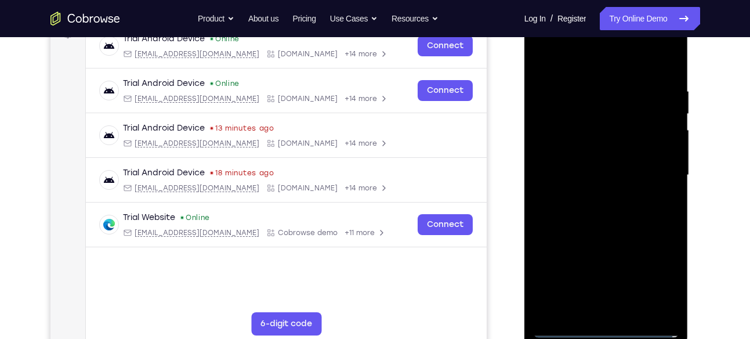
click at [585, 168] on div at bounding box center [606, 175] width 146 height 325
drag, startPoint x: 581, startPoint y: 64, endPoint x: 581, endPoint y: 39, distance: 25.5
click at [581, 39] on div at bounding box center [606, 175] width 146 height 325
click at [594, 82] on div at bounding box center [606, 175] width 146 height 325
click at [668, 168] on div at bounding box center [606, 175] width 146 height 325
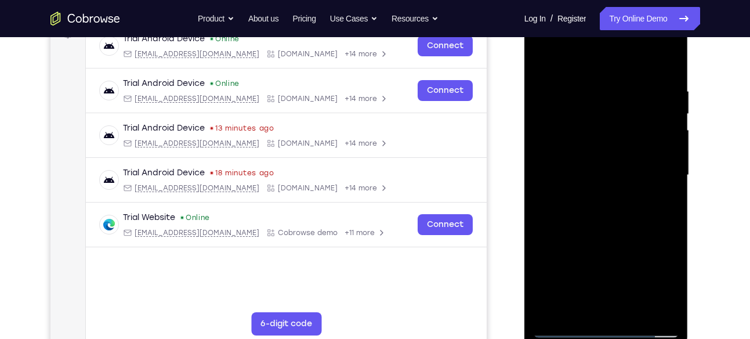
click at [668, 168] on div at bounding box center [606, 175] width 146 height 325
click at [538, 191] on div at bounding box center [606, 175] width 146 height 325
click at [650, 187] on div at bounding box center [606, 175] width 146 height 325
click at [662, 191] on div at bounding box center [606, 175] width 146 height 325
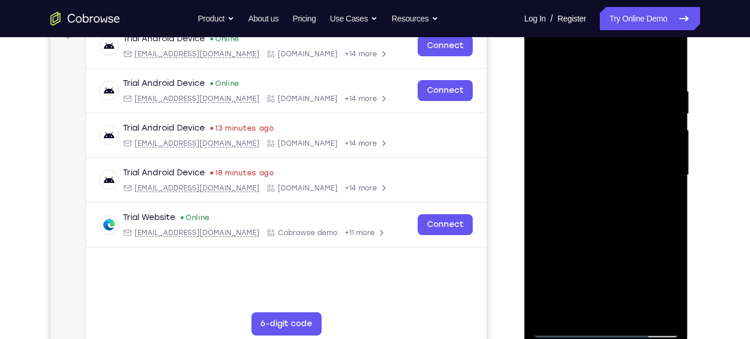
click at [664, 219] on div at bounding box center [606, 175] width 146 height 325
click at [541, 165] on div at bounding box center [606, 175] width 146 height 325
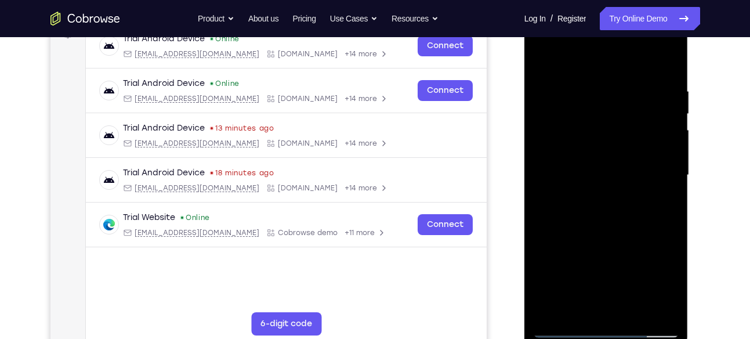
click at [541, 165] on div at bounding box center [606, 175] width 146 height 325
click at [625, 192] on div at bounding box center [606, 175] width 146 height 325
click at [624, 176] on div at bounding box center [606, 175] width 146 height 325
click at [617, 227] on div at bounding box center [606, 175] width 146 height 325
drag, startPoint x: 600, startPoint y: 168, endPoint x: 602, endPoint y: 71, distance: 97.5
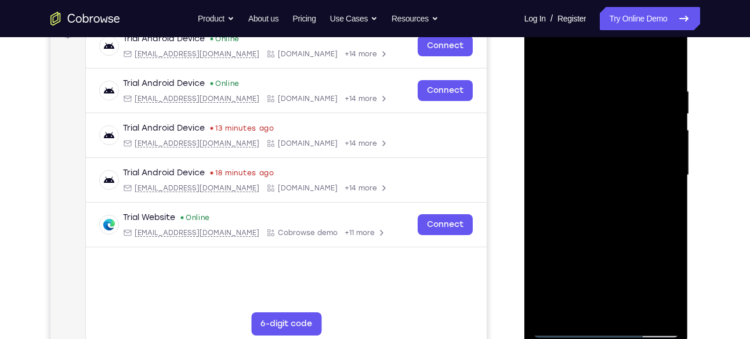
click at [602, 71] on div at bounding box center [606, 175] width 146 height 325
drag, startPoint x: 597, startPoint y: 172, endPoint x: 597, endPoint y: 267, distance: 94.5
click at [597, 267] on div at bounding box center [606, 175] width 146 height 325
drag, startPoint x: 559, startPoint y: 102, endPoint x: 548, endPoint y: 172, distance: 71.1
click at [548, 172] on div at bounding box center [606, 175] width 146 height 325
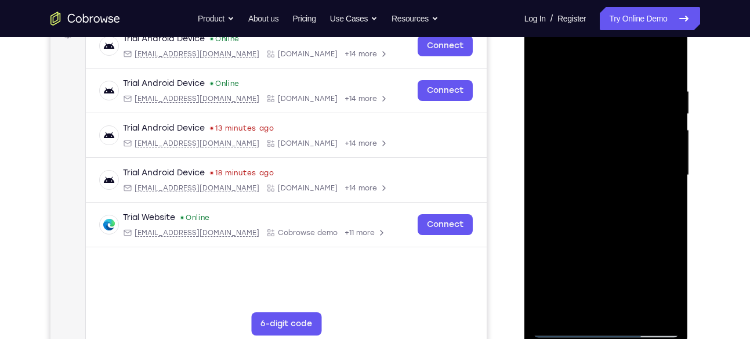
drag, startPoint x: 577, startPoint y: 154, endPoint x: 579, endPoint y: 247, distance: 92.9
click at [579, 247] on div at bounding box center [606, 175] width 146 height 325
click at [561, 84] on div at bounding box center [606, 175] width 146 height 325
click at [675, 151] on div at bounding box center [606, 175] width 146 height 325
click at [668, 60] on div at bounding box center [606, 175] width 146 height 325
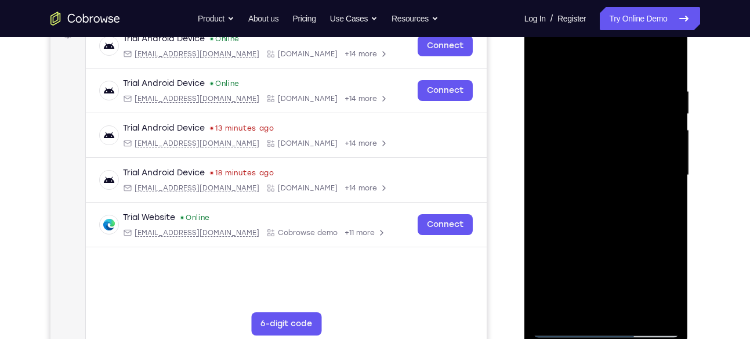
click at [543, 61] on div at bounding box center [606, 175] width 146 height 325
click at [611, 275] on div at bounding box center [606, 175] width 146 height 325
click at [593, 60] on div at bounding box center [606, 175] width 146 height 325
drag, startPoint x: 651, startPoint y: 66, endPoint x: 650, endPoint y: 73, distance: 7.6
click at [650, 73] on div at bounding box center [606, 175] width 146 height 325
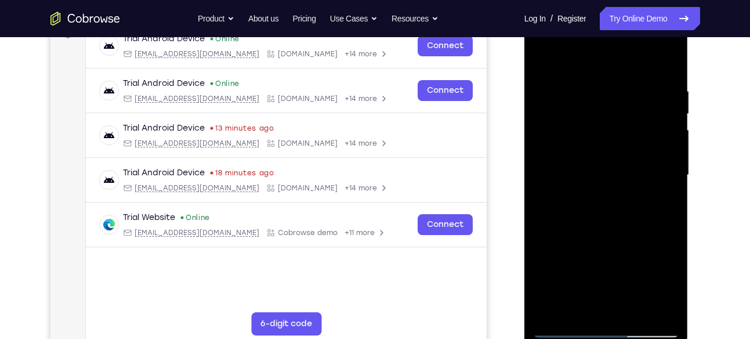
click at [665, 50] on div at bounding box center [606, 175] width 146 height 325
drag, startPoint x: 665, startPoint y: 55, endPoint x: 661, endPoint y: 72, distance: 17.7
click at [661, 72] on div at bounding box center [606, 175] width 146 height 325
click at [663, 49] on div at bounding box center [606, 175] width 146 height 325
click at [673, 61] on div at bounding box center [606, 175] width 146 height 325
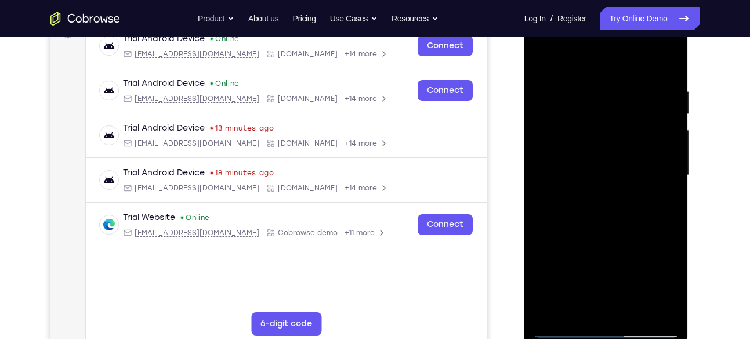
click at [585, 68] on div at bounding box center [606, 175] width 146 height 325
click at [596, 59] on div at bounding box center [606, 175] width 146 height 325
click at [636, 52] on div at bounding box center [606, 175] width 146 height 325
click at [619, 65] on div at bounding box center [606, 175] width 146 height 325
click at [664, 56] on div at bounding box center [606, 175] width 146 height 325
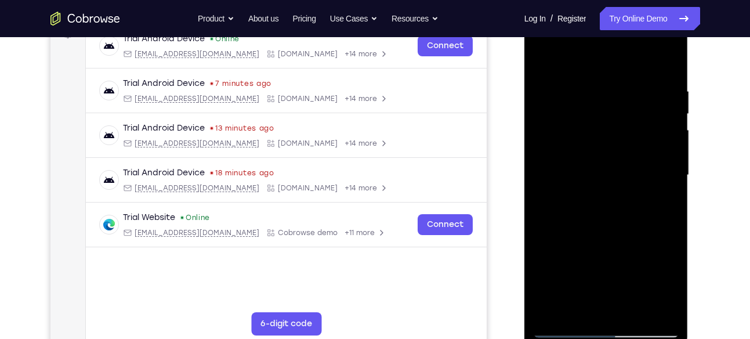
click at [628, 61] on div at bounding box center [606, 175] width 146 height 325
click at [575, 97] on div at bounding box center [606, 175] width 146 height 325
click at [672, 63] on div at bounding box center [606, 175] width 146 height 325
click at [665, 60] on div at bounding box center [606, 175] width 146 height 325
click at [561, 328] on div at bounding box center [606, 175] width 146 height 325
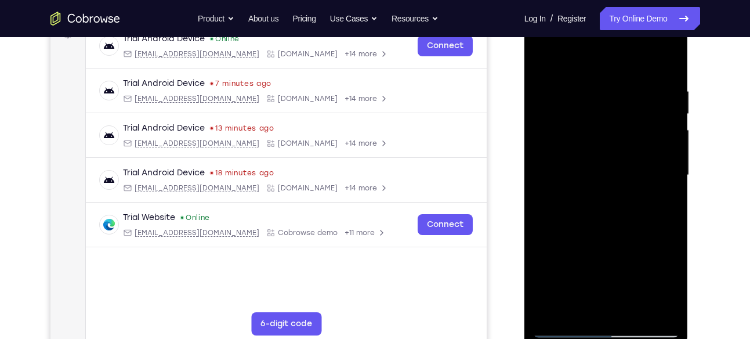
click at [561, 328] on div at bounding box center [606, 175] width 146 height 325
click at [595, 96] on div at bounding box center [606, 175] width 146 height 325
click at [666, 146] on div at bounding box center [606, 175] width 146 height 325
click at [665, 131] on div at bounding box center [606, 175] width 146 height 325
click at [665, 63] on div at bounding box center [606, 175] width 146 height 325
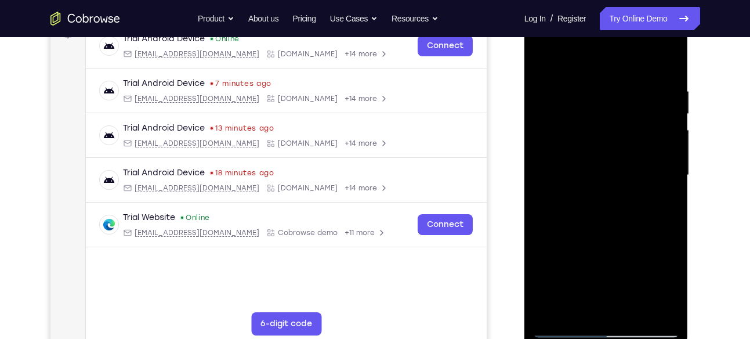
click at [625, 90] on div at bounding box center [606, 175] width 146 height 325
click at [549, 191] on div at bounding box center [606, 175] width 146 height 325
click at [665, 62] on div at bounding box center [606, 175] width 146 height 325
click at [664, 98] on div at bounding box center [606, 175] width 146 height 325
click at [666, 63] on div at bounding box center [606, 175] width 146 height 325
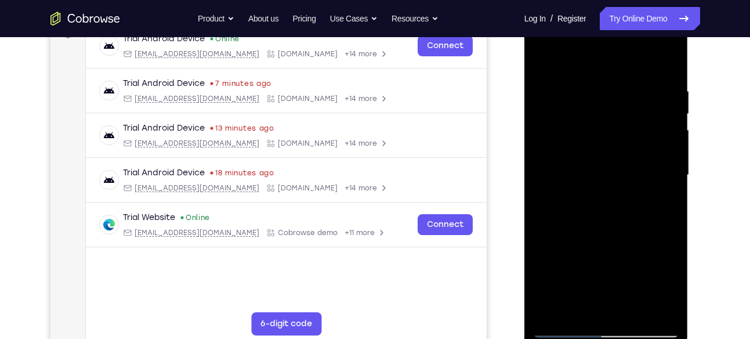
click at [633, 311] on div at bounding box center [606, 175] width 146 height 325
click at [608, 234] on div at bounding box center [606, 175] width 146 height 325
click at [621, 167] on div at bounding box center [606, 175] width 146 height 325
click at [589, 283] on div at bounding box center [606, 175] width 146 height 325
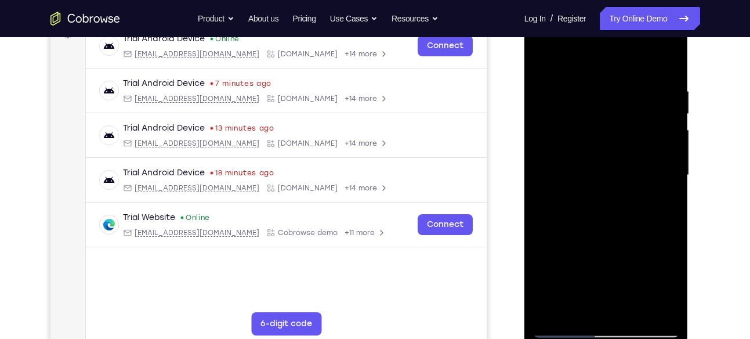
click at [657, 270] on div at bounding box center [606, 175] width 146 height 325
click at [668, 292] on div at bounding box center [606, 175] width 146 height 325
click at [574, 311] on div at bounding box center [606, 175] width 146 height 325
click at [643, 259] on div at bounding box center [606, 175] width 146 height 325
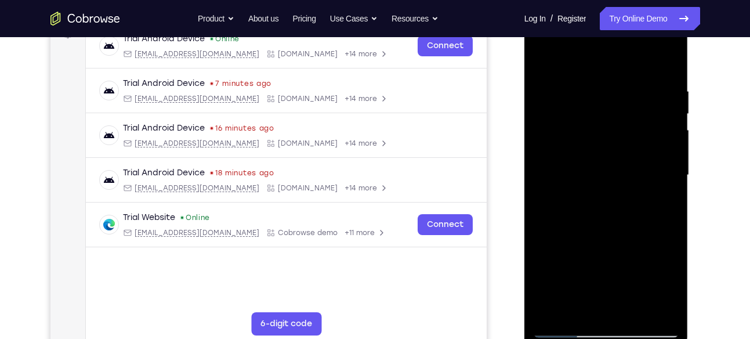
click at [643, 259] on div at bounding box center [606, 175] width 146 height 325
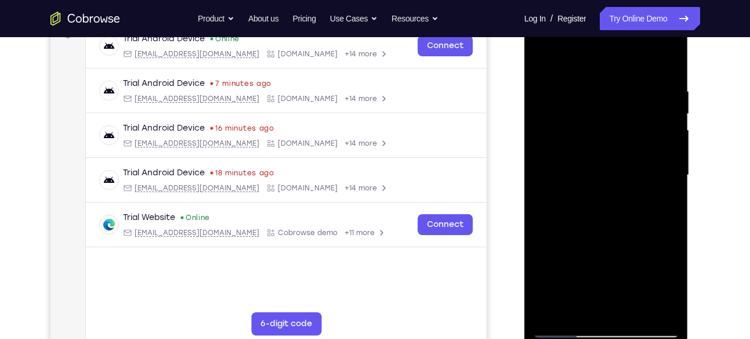
click at [643, 259] on div at bounding box center [606, 175] width 146 height 325
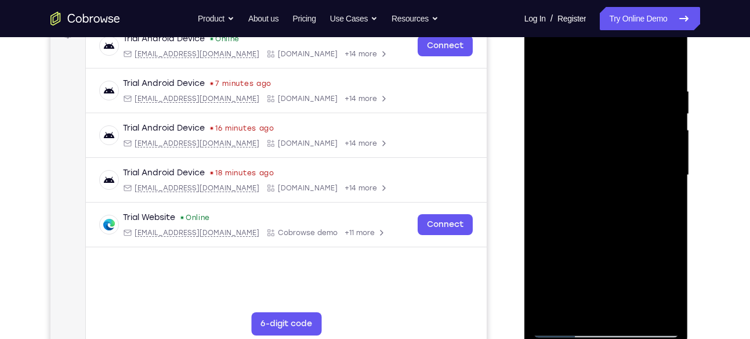
click at [662, 195] on div at bounding box center [606, 175] width 146 height 325
drag, startPoint x: 606, startPoint y: 125, endPoint x: 604, endPoint y: 147, distance: 22.1
click at [604, 147] on div at bounding box center [606, 175] width 146 height 325
drag, startPoint x: 606, startPoint y: 128, endPoint x: 616, endPoint y: 82, distance: 46.4
click at [616, 82] on div at bounding box center [606, 175] width 146 height 325
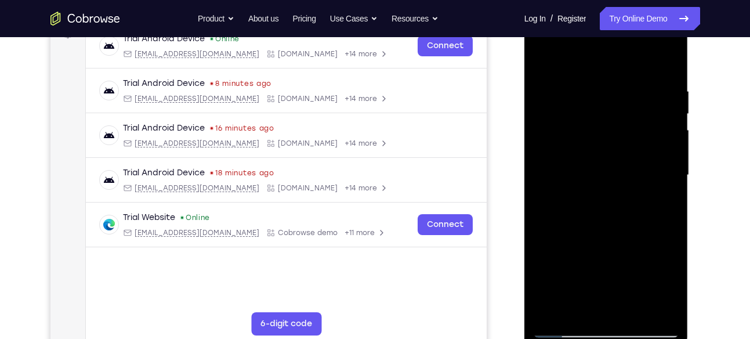
drag, startPoint x: 560, startPoint y: 132, endPoint x: 567, endPoint y: 164, distance: 32.5
click at [567, 164] on div at bounding box center [606, 175] width 146 height 325
drag, startPoint x: 567, startPoint y: 164, endPoint x: 579, endPoint y: 104, distance: 60.4
click at [579, 104] on div at bounding box center [606, 175] width 146 height 325
drag, startPoint x: 588, startPoint y: 133, endPoint x: 598, endPoint y: 105, distance: 29.7
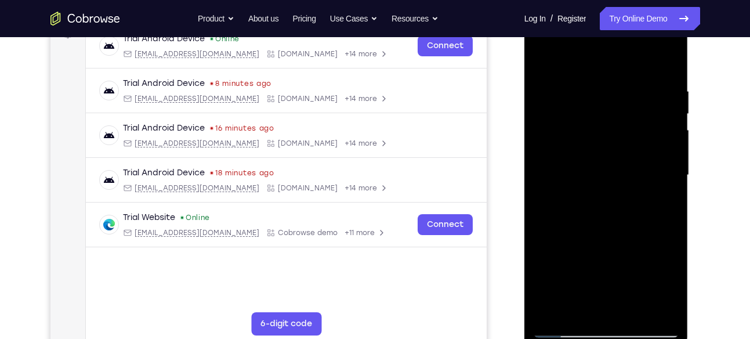
click at [598, 105] on div at bounding box center [606, 175] width 146 height 325
click at [610, 160] on div at bounding box center [606, 175] width 146 height 325
click at [658, 265] on div at bounding box center [606, 175] width 146 height 325
click at [664, 284] on div at bounding box center [606, 175] width 146 height 325
click at [597, 132] on div at bounding box center [606, 175] width 146 height 325
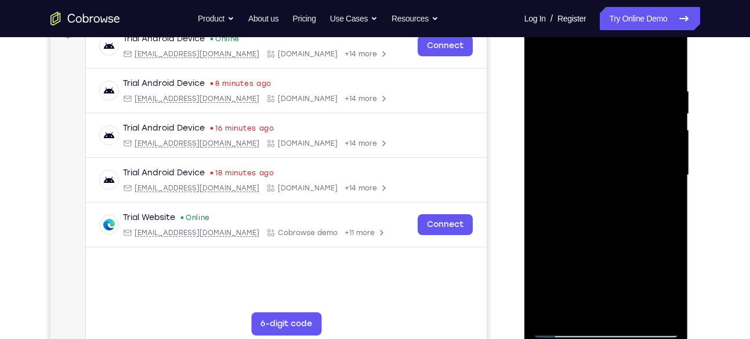
click at [622, 247] on div at bounding box center [606, 175] width 146 height 325
click at [639, 242] on div at bounding box center [606, 175] width 146 height 325
click at [669, 286] on div at bounding box center [606, 175] width 146 height 325
click at [621, 165] on div at bounding box center [606, 175] width 146 height 325
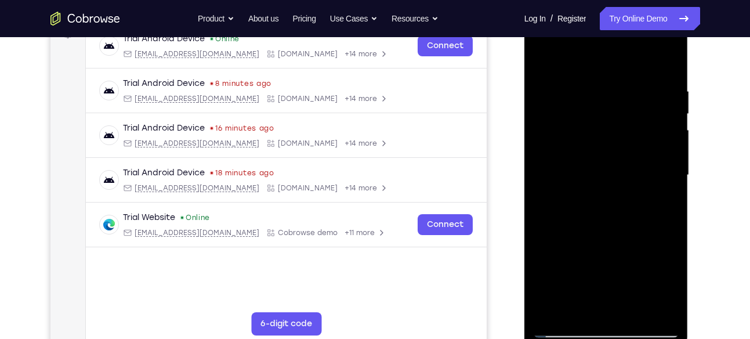
click at [616, 259] on div at bounding box center [606, 175] width 146 height 325
click at [589, 312] on div at bounding box center [606, 175] width 146 height 325
click at [578, 306] on div at bounding box center [606, 175] width 146 height 325
click at [642, 282] on div at bounding box center [606, 175] width 146 height 325
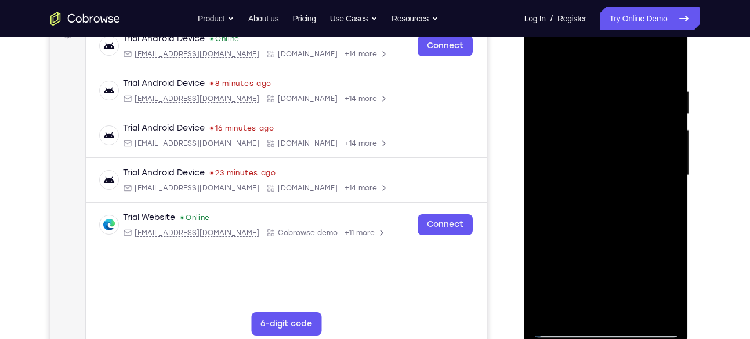
click at [642, 282] on div at bounding box center [606, 175] width 146 height 325
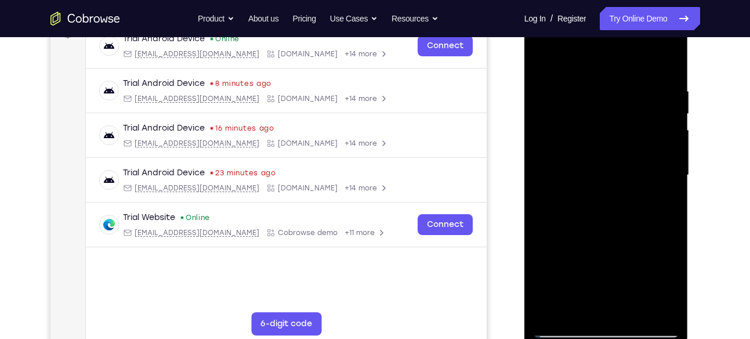
click at [607, 280] on div at bounding box center [606, 175] width 146 height 325
click at [633, 150] on div at bounding box center [606, 175] width 146 height 325
click at [659, 253] on div at bounding box center [606, 175] width 146 height 325
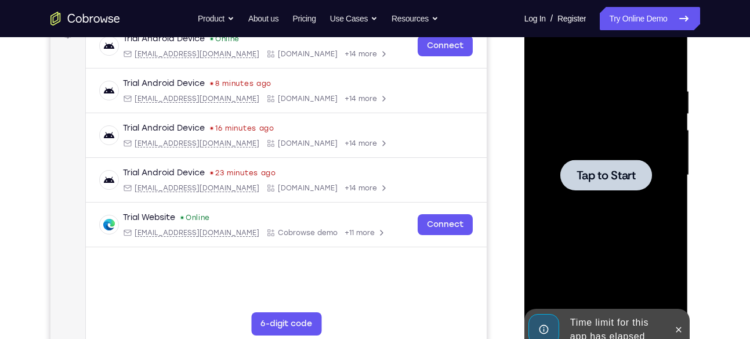
click at [659, 253] on div at bounding box center [606, 175] width 146 height 325
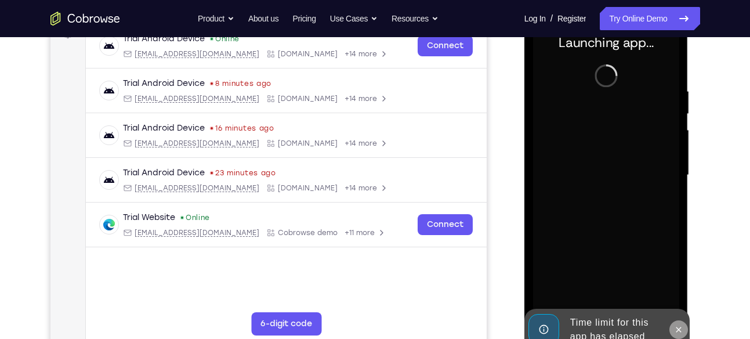
click at [681, 331] on icon at bounding box center [678, 329] width 5 height 5
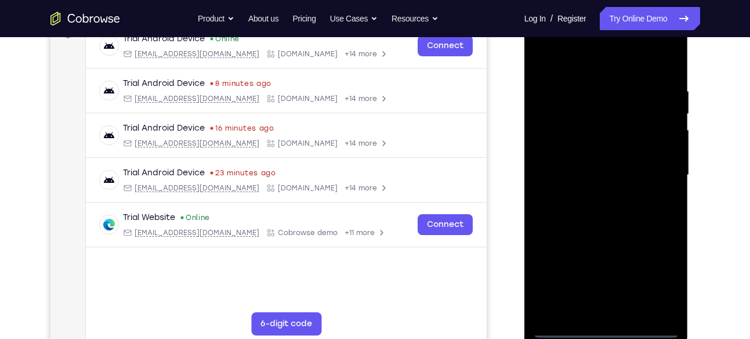
click at [611, 332] on div at bounding box center [606, 175] width 146 height 325
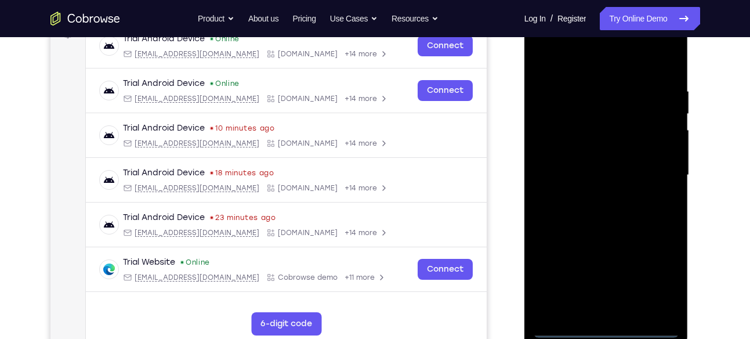
click at [661, 280] on div at bounding box center [606, 175] width 146 height 325
click at [585, 55] on div at bounding box center [606, 175] width 146 height 325
click at [655, 179] on div at bounding box center [606, 175] width 146 height 325
click at [596, 194] on div at bounding box center [606, 175] width 146 height 325
click at [607, 164] on div at bounding box center [606, 175] width 146 height 325
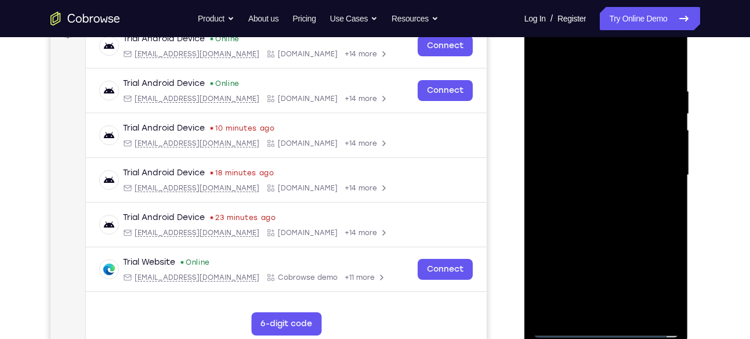
click at [603, 189] on div at bounding box center [606, 175] width 146 height 325
drag, startPoint x: 584, startPoint y: 67, endPoint x: 590, endPoint y: 15, distance: 52.0
click at [590, 15] on div at bounding box center [606, 175] width 146 height 325
click at [633, 308] on div at bounding box center [606, 175] width 146 height 325
click at [623, 234] on div at bounding box center [606, 175] width 146 height 325
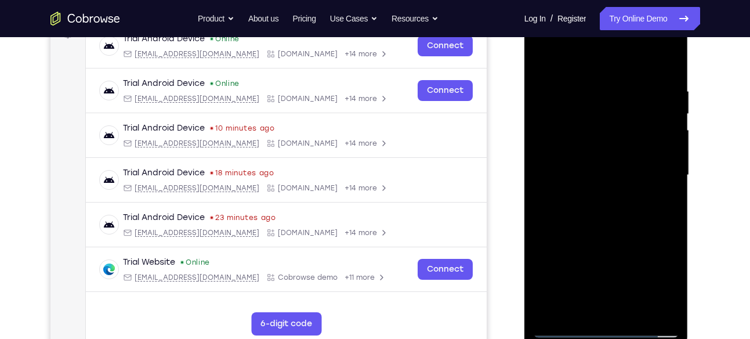
click at [628, 304] on div at bounding box center [606, 175] width 146 height 325
click at [605, 237] on div at bounding box center [606, 175] width 146 height 325
click at [609, 149] on div at bounding box center [606, 175] width 146 height 325
click at [611, 247] on div at bounding box center [606, 175] width 146 height 325
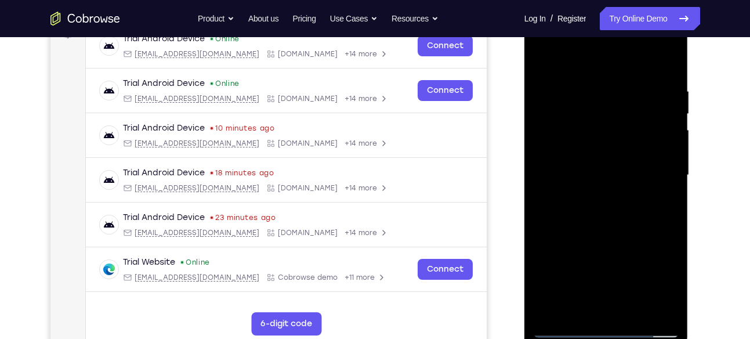
click at [617, 241] on div at bounding box center [606, 175] width 146 height 325
click at [612, 240] on div at bounding box center [606, 175] width 146 height 325
click at [658, 240] on div at bounding box center [606, 175] width 146 height 325
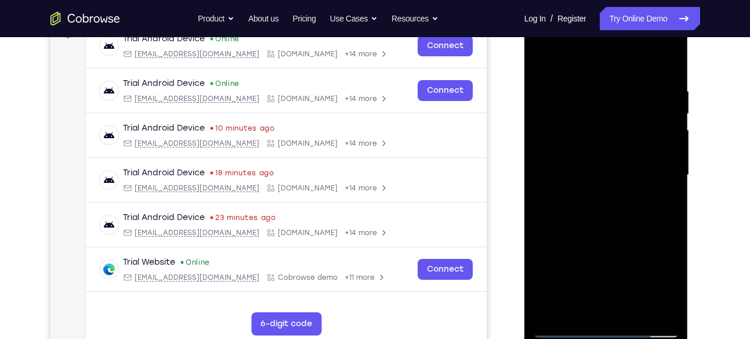
click at [580, 306] on div at bounding box center [606, 175] width 146 height 325
click at [672, 241] on div at bounding box center [606, 175] width 146 height 325
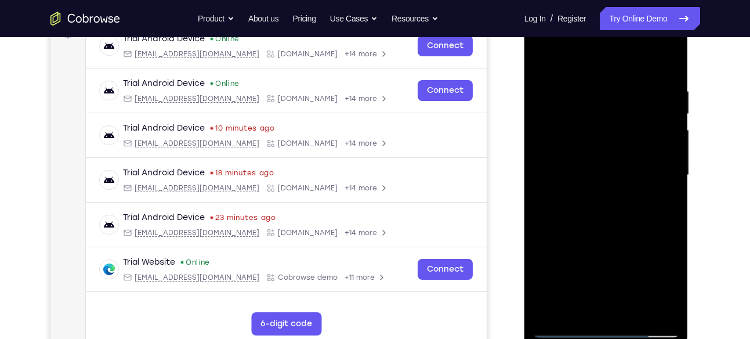
click at [635, 258] on div at bounding box center [606, 175] width 146 height 325
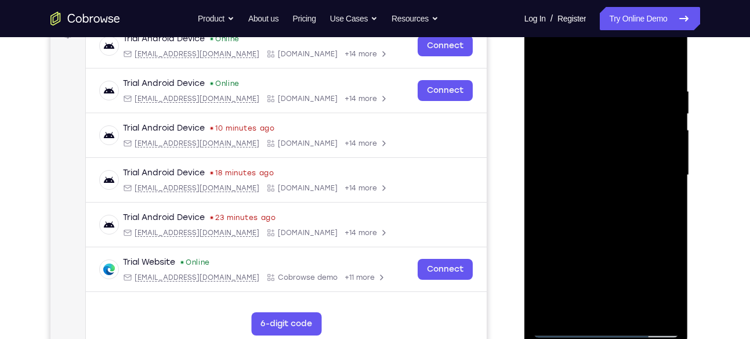
click at [635, 258] on div at bounding box center [606, 175] width 146 height 325
drag, startPoint x: 633, startPoint y: 97, endPoint x: 630, endPoint y: 128, distance: 31.5
click at [630, 128] on div at bounding box center [606, 175] width 146 height 325
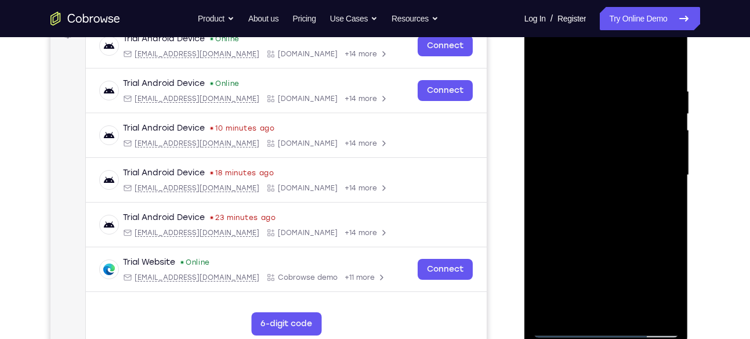
click at [634, 154] on div at bounding box center [606, 175] width 146 height 325
click at [656, 236] on div at bounding box center [606, 175] width 146 height 325
click at [584, 305] on div at bounding box center [606, 175] width 146 height 325
click at [611, 282] on div at bounding box center [606, 175] width 146 height 325
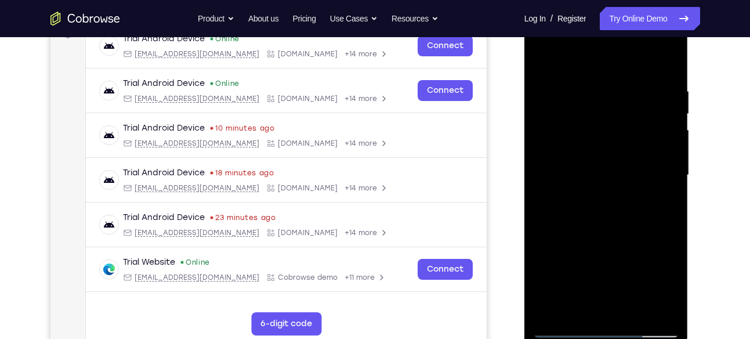
click at [611, 282] on div at bounding box center [606, 175] width 146 height 325
click at [544, 62] on div at bounding box center [606, 175] width 146 height 325
click at [595, 142] on div at bounding box center [606, 175] width 146 height 325
click at [603, 269] on div at bounding box center [606, 175] width 146 height 325
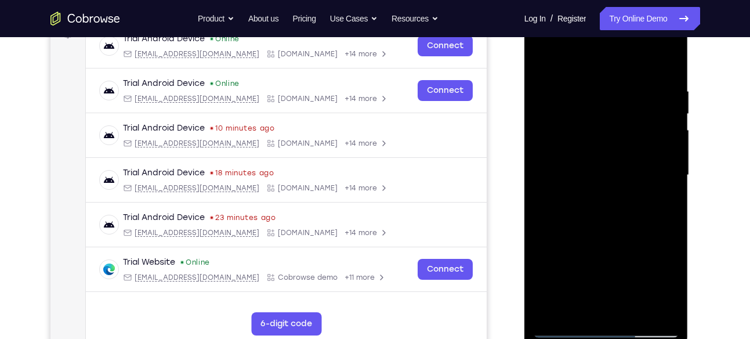
click at [578, 307] on div at bounding box center [606, 175] width 146 height 325
click at [574, 305] on div at bounding box center [606, 175] width 146 height 325
click at [643, 284] on div at bounding box center [606, 175] width 146 height 325
click at [604, 193] on div at bounding box center [606, 175] width 146 height 325
click at [608, 172] on div at bounding box center [606, 175] width 146 height 325
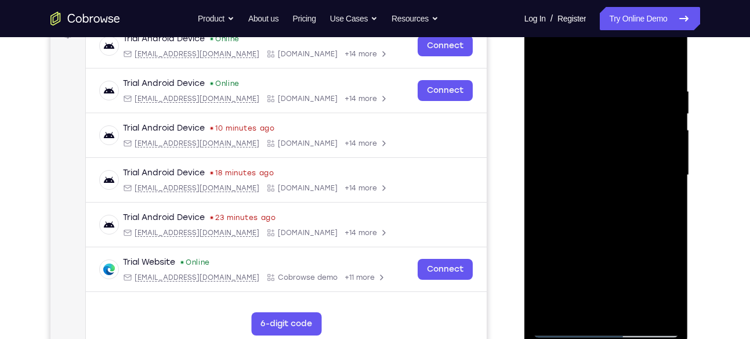
click at [608, 172] on div at bounding box center [606, 175] width 146 height 325
click at [586, 277] on div at bounding box center [606, 175] width 146 height 325
click at [584, 302] on div at bounding box center [606, 175] width 146 height 325
click at [575, 308] on div at bounding box center [606, 175] width 146 height 325
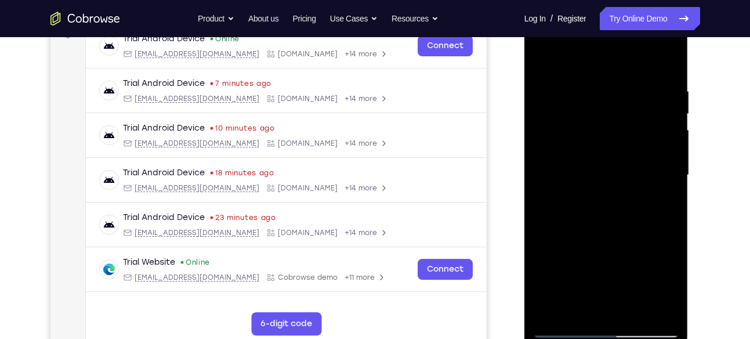
click at [543, 240] on div at bounding box center [606, 175] width 146 height 325
click at [554, 240] on div at bounding box center [606, 175] width 146 height 325
drag, startPoint x: 669, startPoint y: 214, endPoint x: 628, endPoint y: 215, distance: 41.8
click at [628, 215] on div at bounding box center [606, 175] width 146 height 325
click at [658, 216] on div at bounding box center [606, 175] width 146 height 325
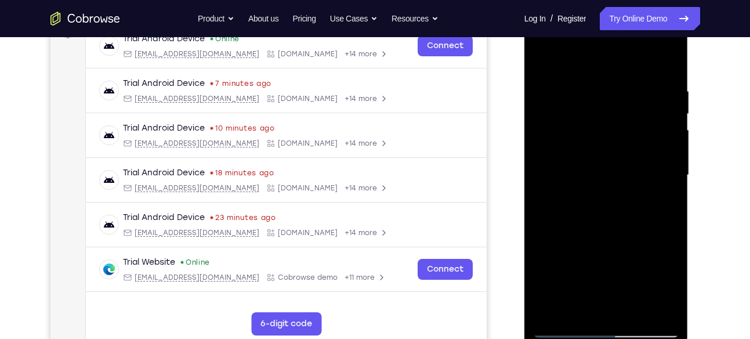
click at [545, 239] on div at bounding box center [606, 175] width 146 height 325
click at [548, 240] on div at bounding box center [606, 175] width 146 height 325
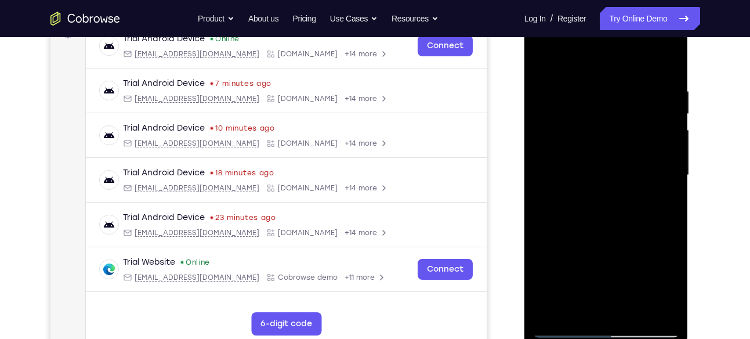
click at [662, 193] on div at bounding box center [606, 175] width 146 height 325
click at [541, 59] on div at bounding box center [606, 175] width 146 height 325
click at [605, 139] on div at bounding box center [606, 175] width 146 height 325
click at [586, 282] on div at bounding box center [606, 175] width 146 height 325
